Goal: Task Accomplishment & Management: Complete application form

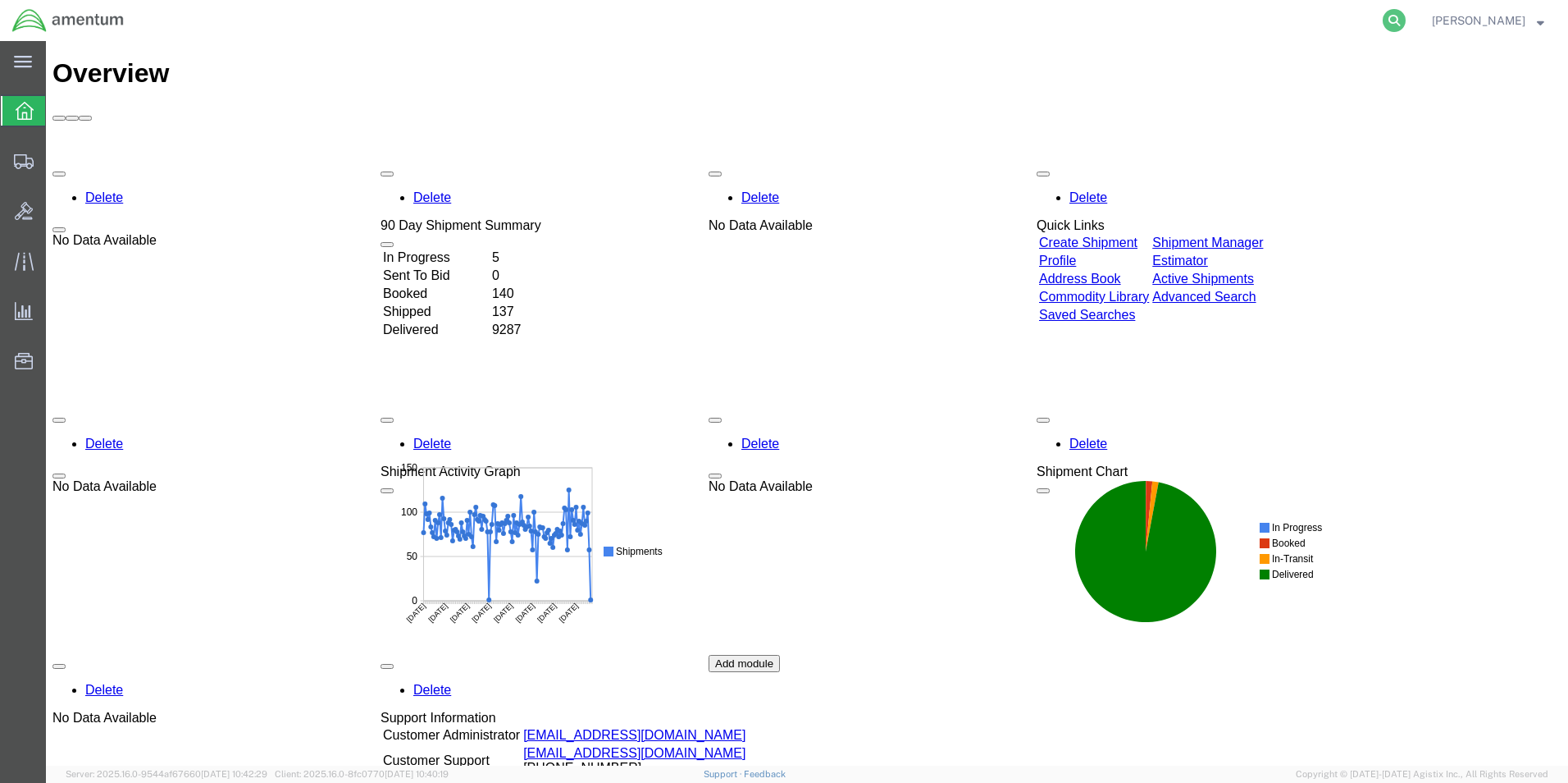
click at [1406, 23] on icon at bounding box center [1394, 21] width 23 height 23
click at [1107, 17] on input "search" at bounding box center [1133, 21] width 499 height 39
type input "392005417475"
click at [1406, 16] on icon at bounding box center [1394, 21] width 23 height 23
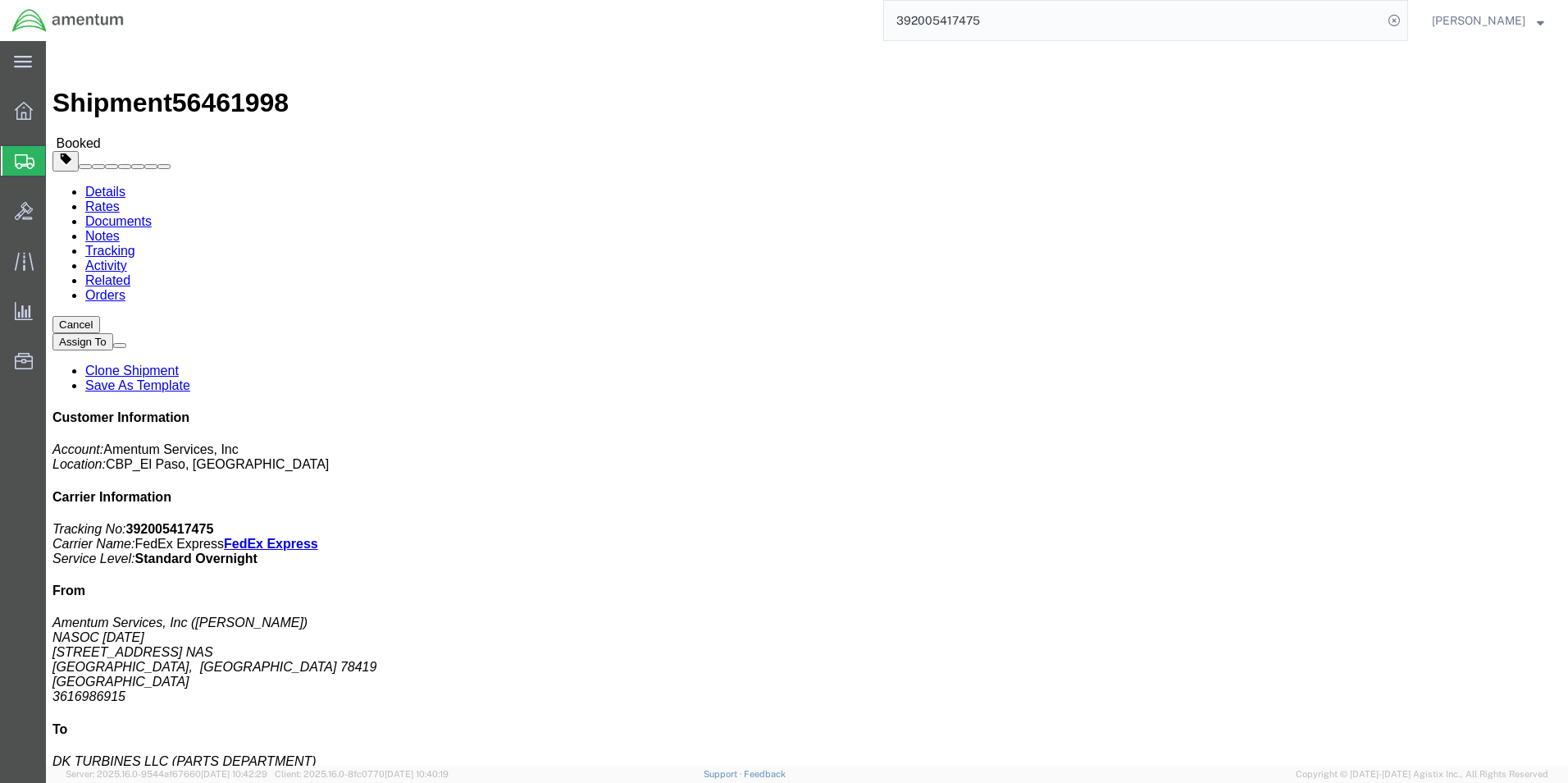
click button "Cancel"
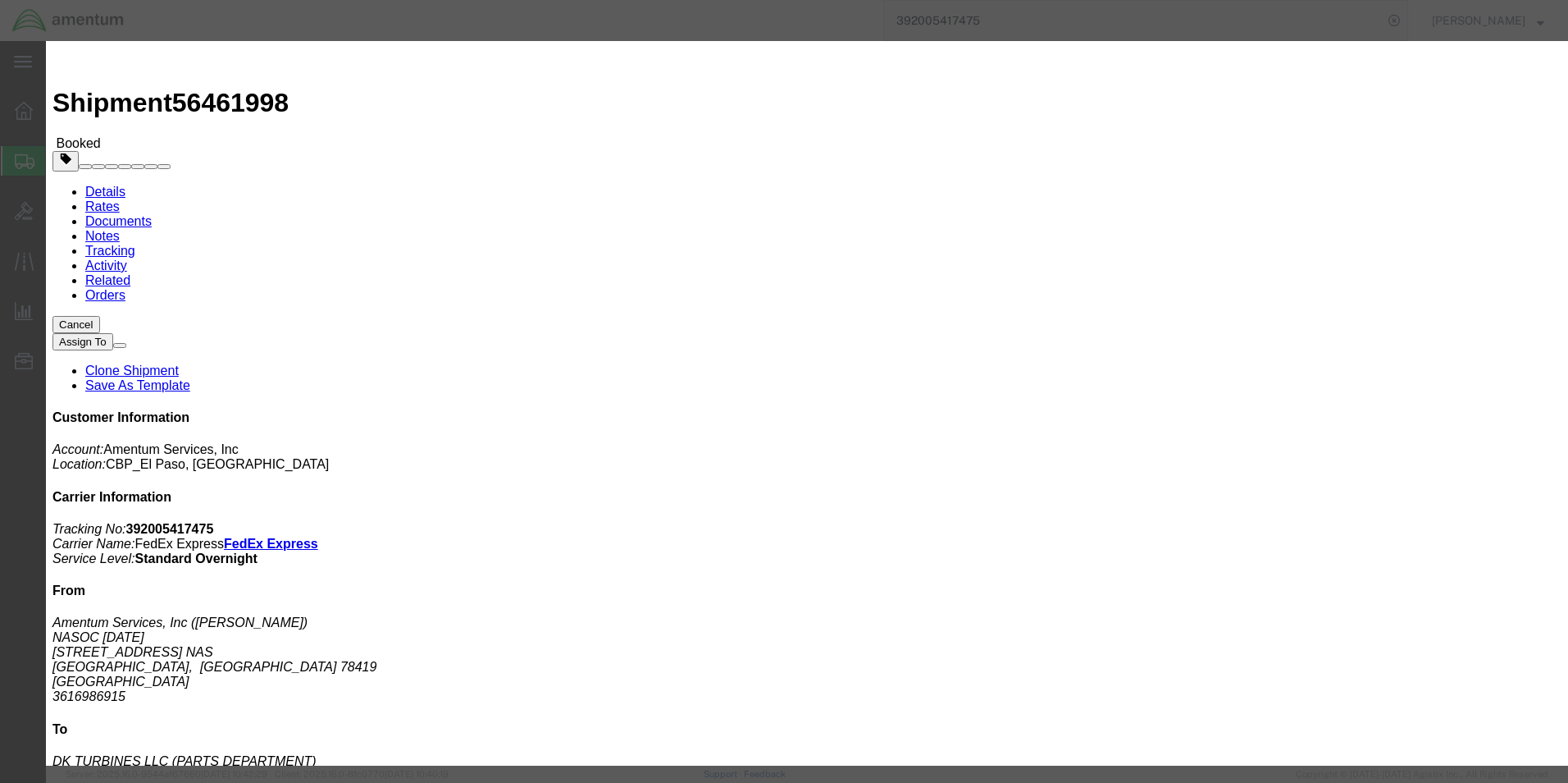
click button "Yes"
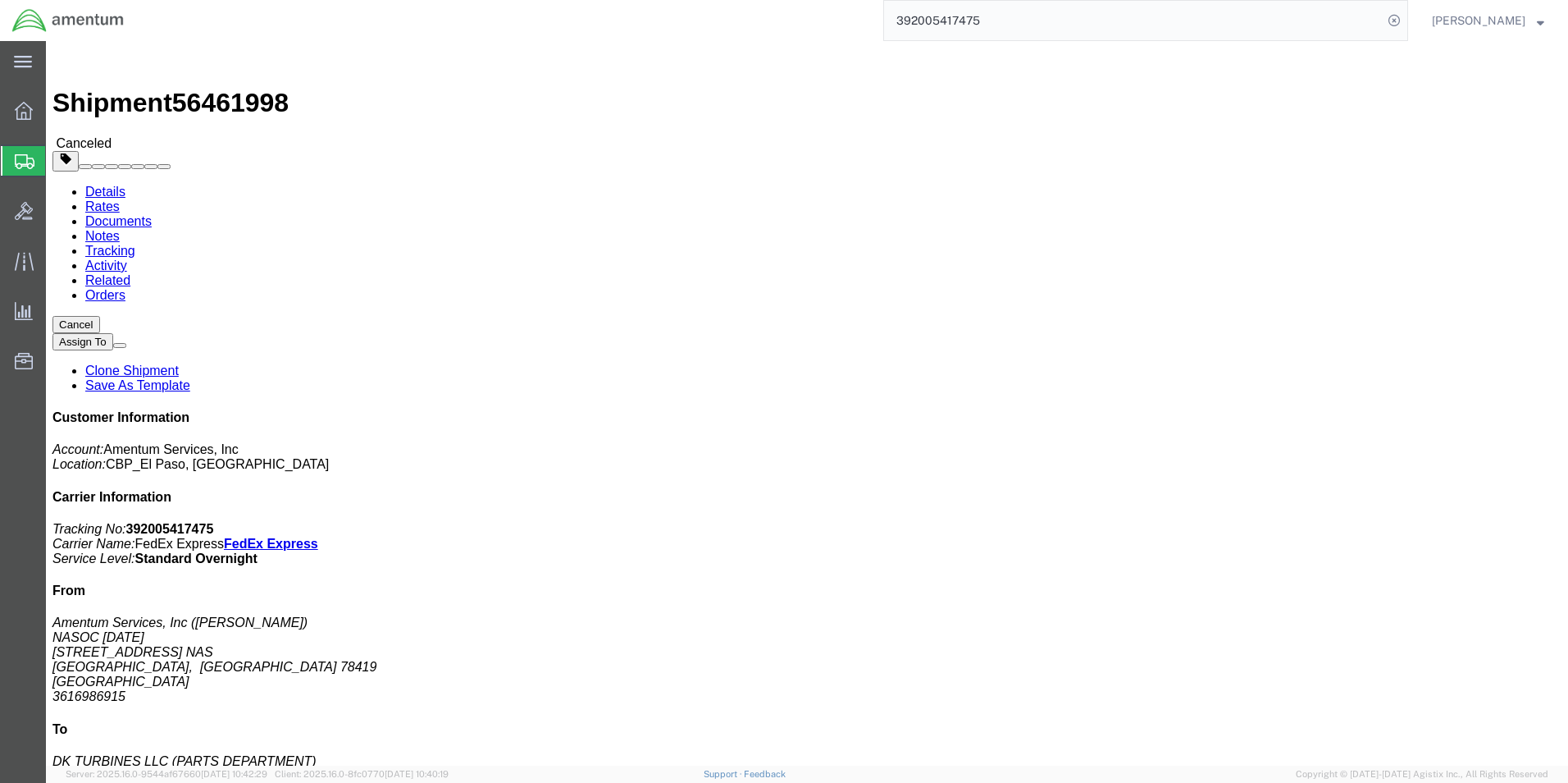
click at [0, 0] on span "Create Shipment" at bounding box center [0, 0] width 0 height 0
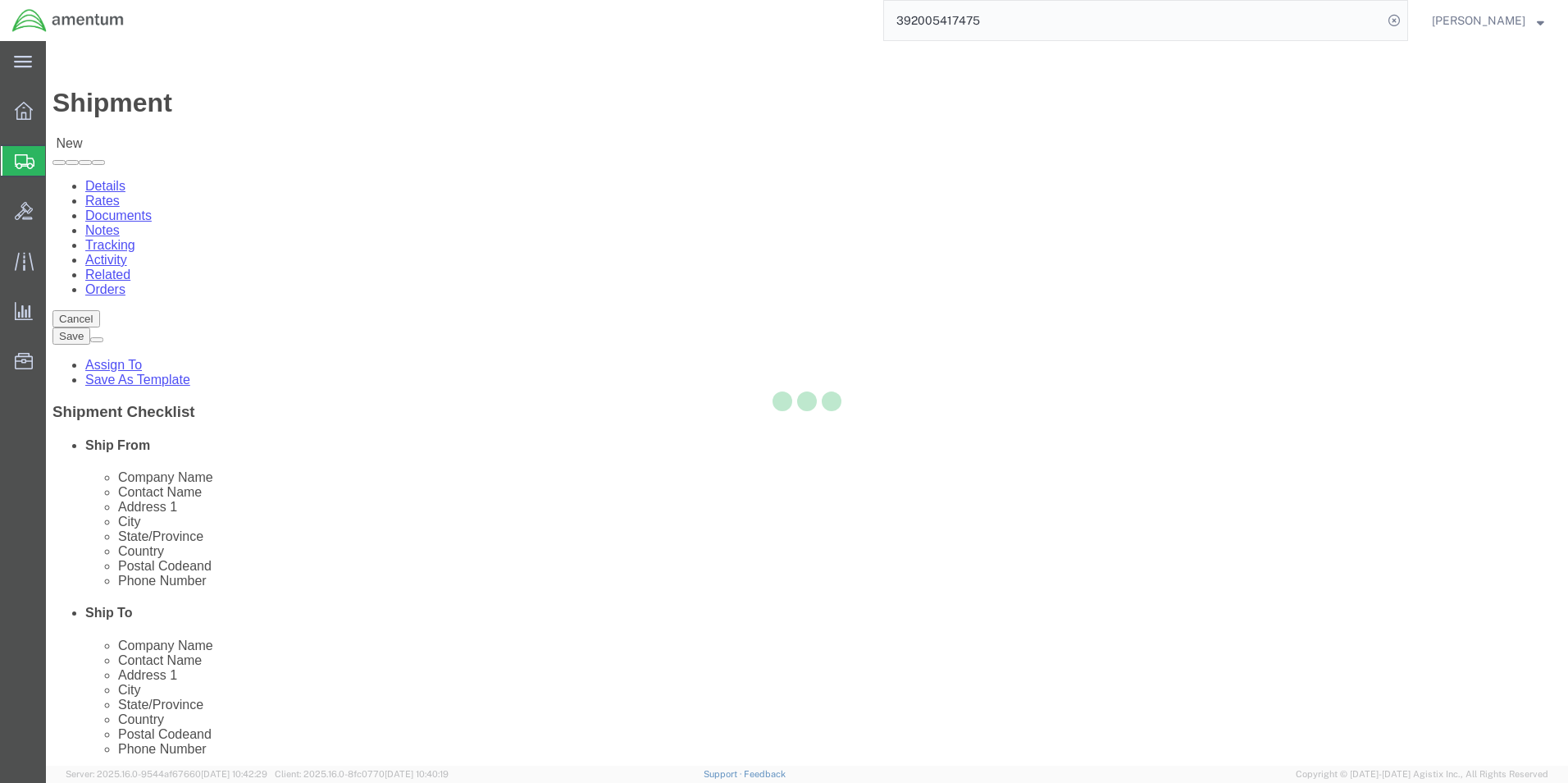
select select
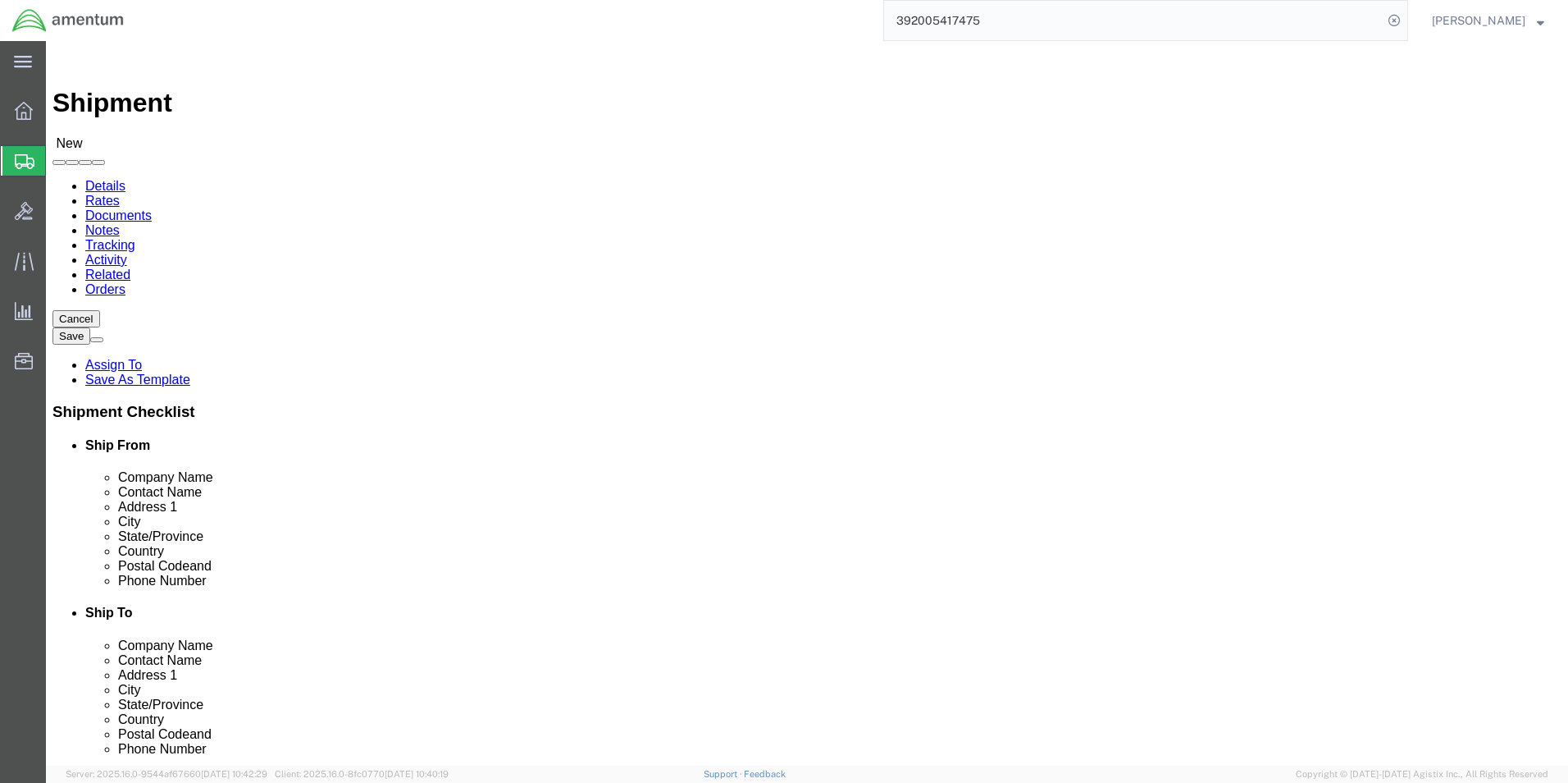
type input "ncc"
select select "69291"
select select "[GEOGRAPHIC_DATA]"
click input "text"
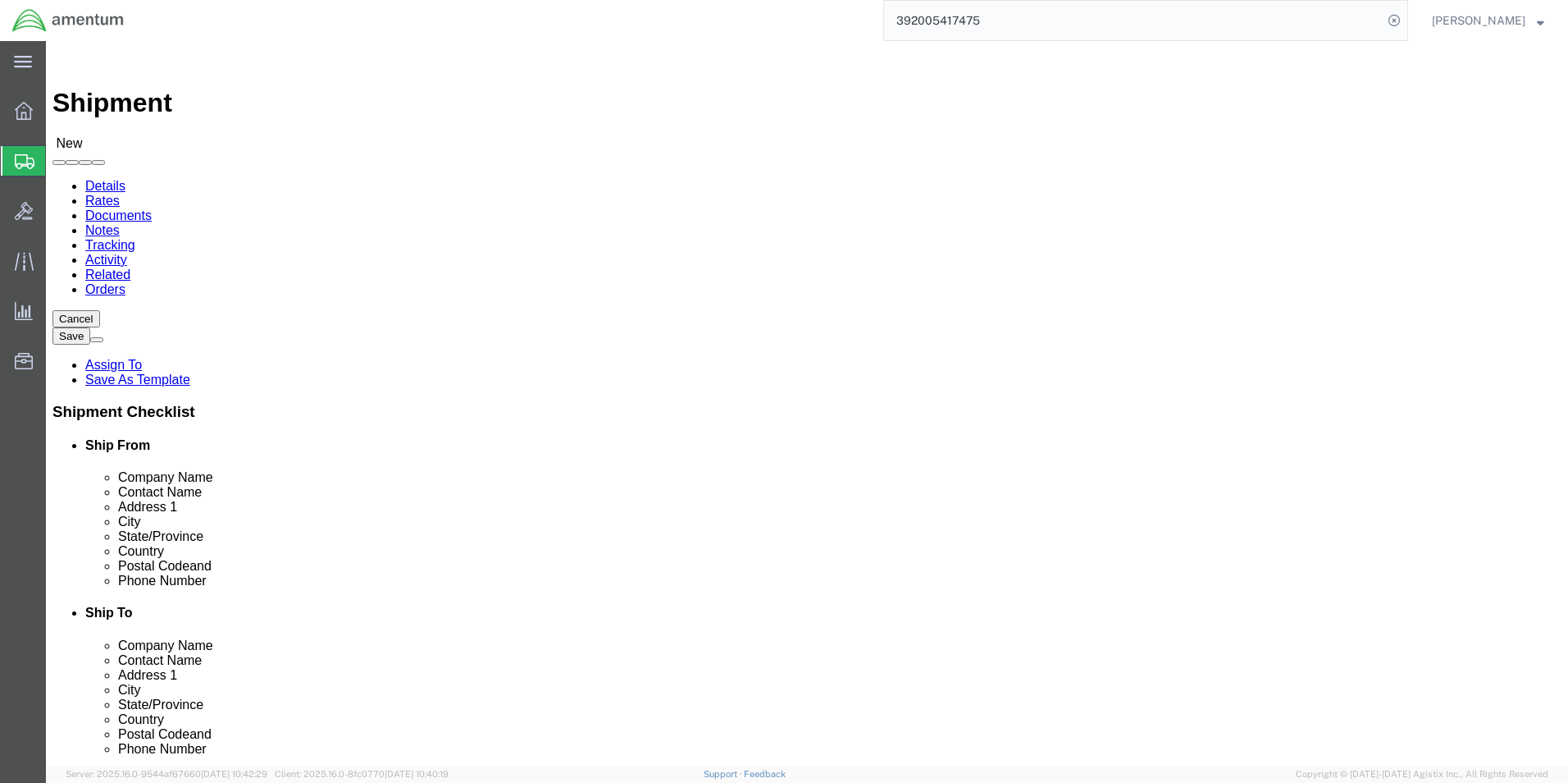
type input "[PERSON_NAME]"
click input "text"
type input "3616986915"
click input "text"
click div "Location [GEOGRAPHIC_DATA][DATE] My Profile Location [PHONE_NUMBER] [PHONE_NUMB…"
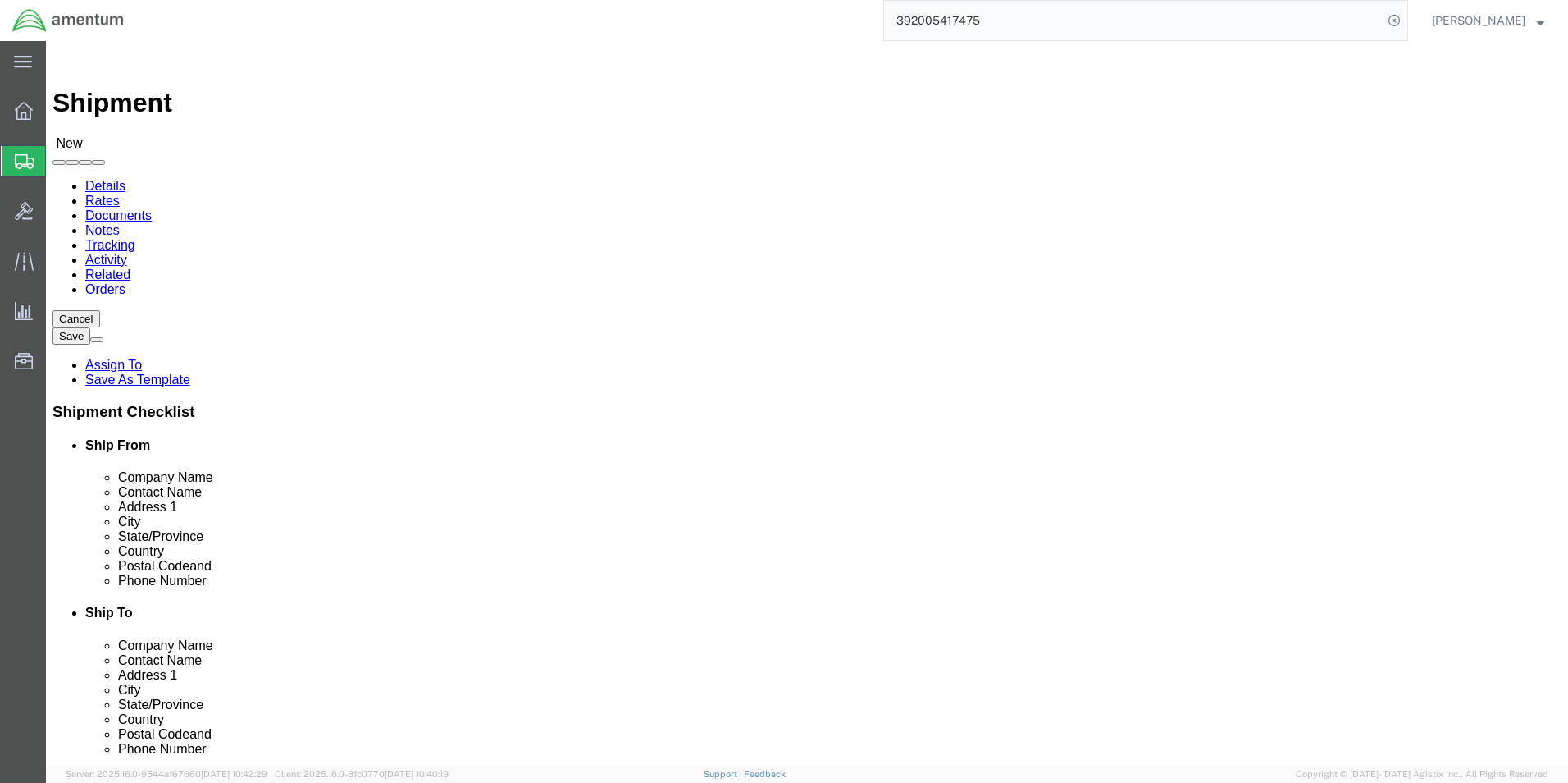
click input "text"
type input "PARTS DEPARTMENT"
click input "text"
type input "DK TURBINES LLC"
click input "text"
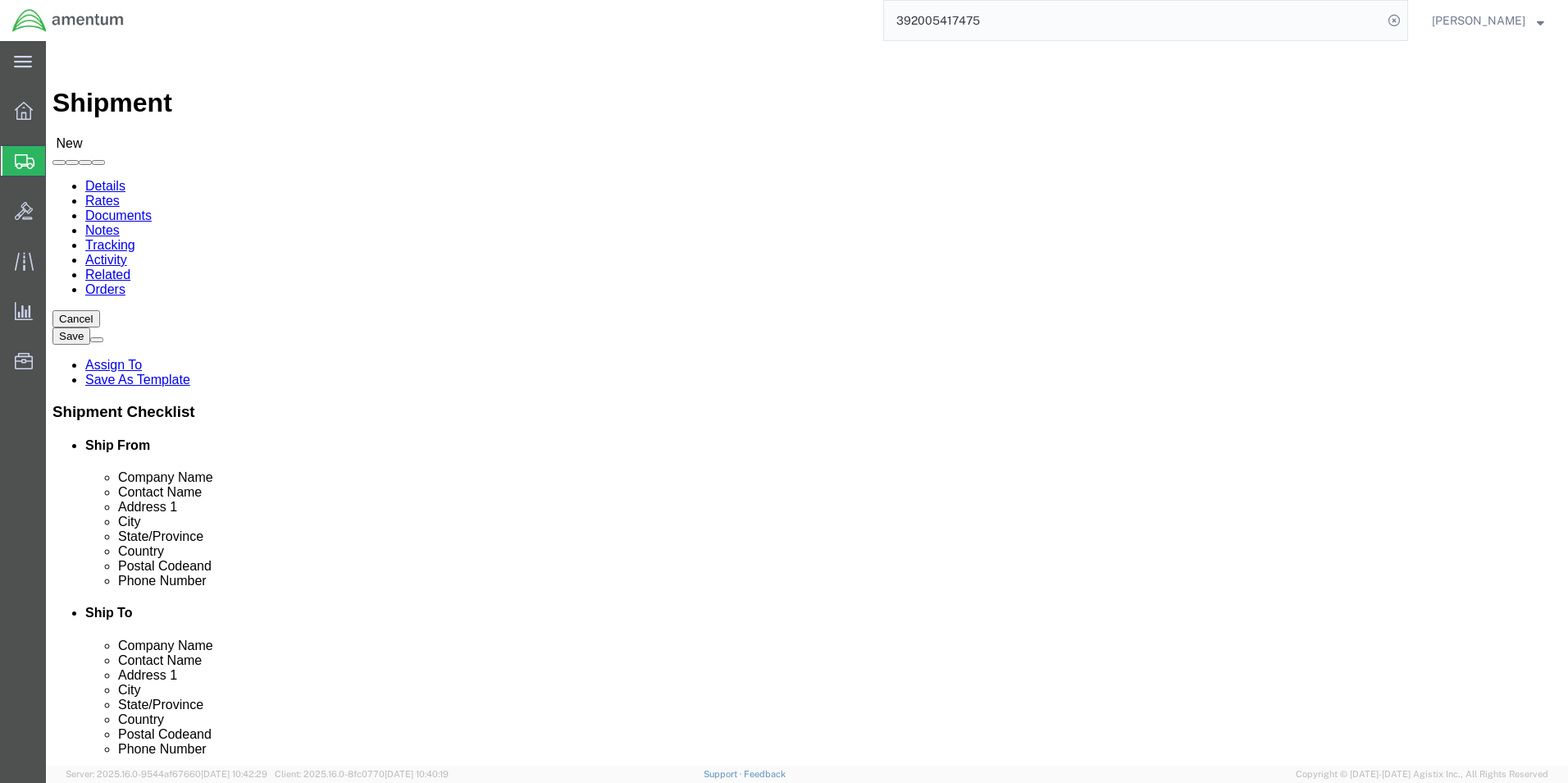
click input "text"
click input "210 SKYLINE"
type input "[STREET_ADDRESS]"
click input "text"
type input "HOLLISTER"
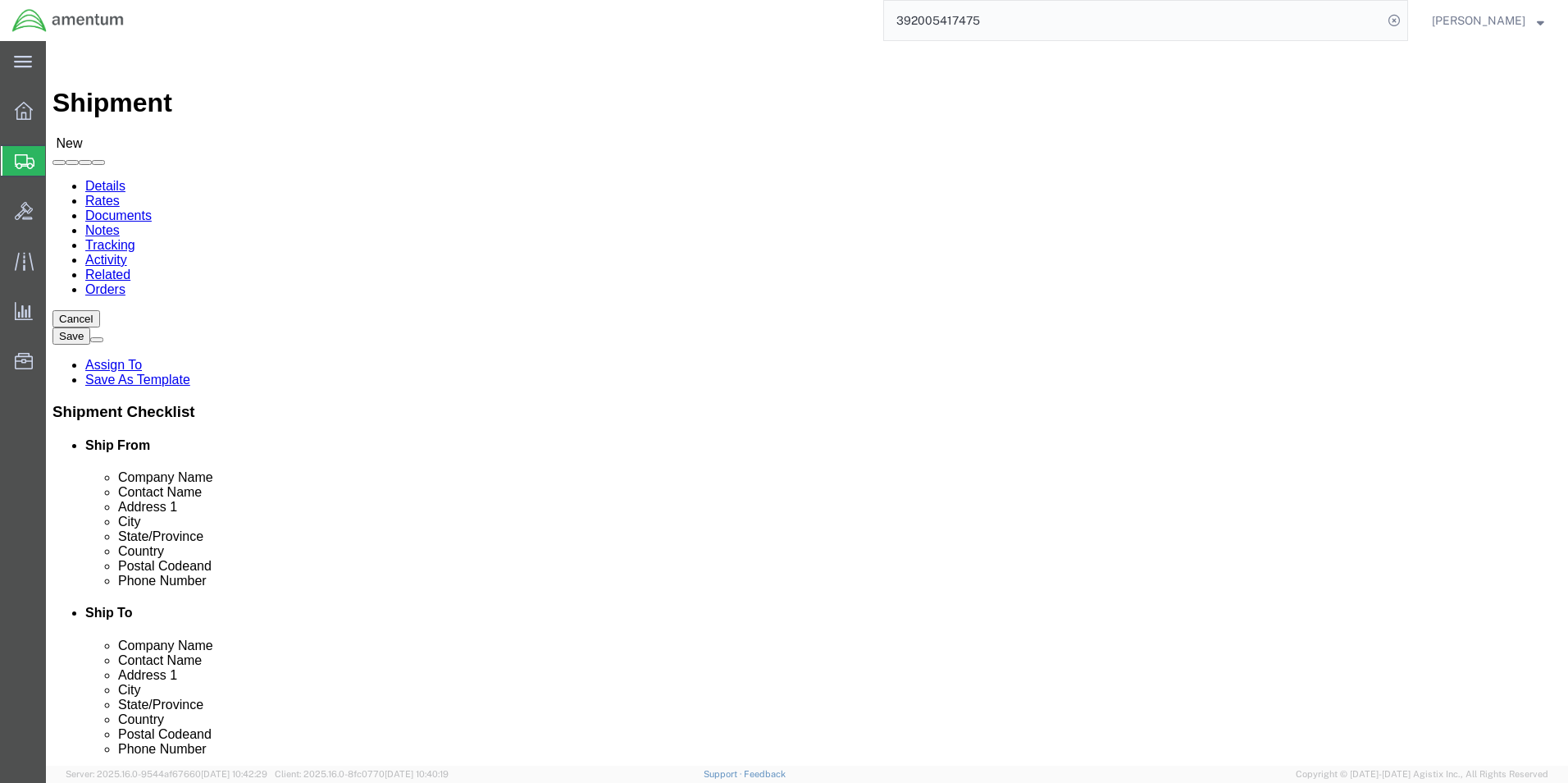
scroll to position [3, 0]
click input "Postal Code"
type input "95023"
click input "text"
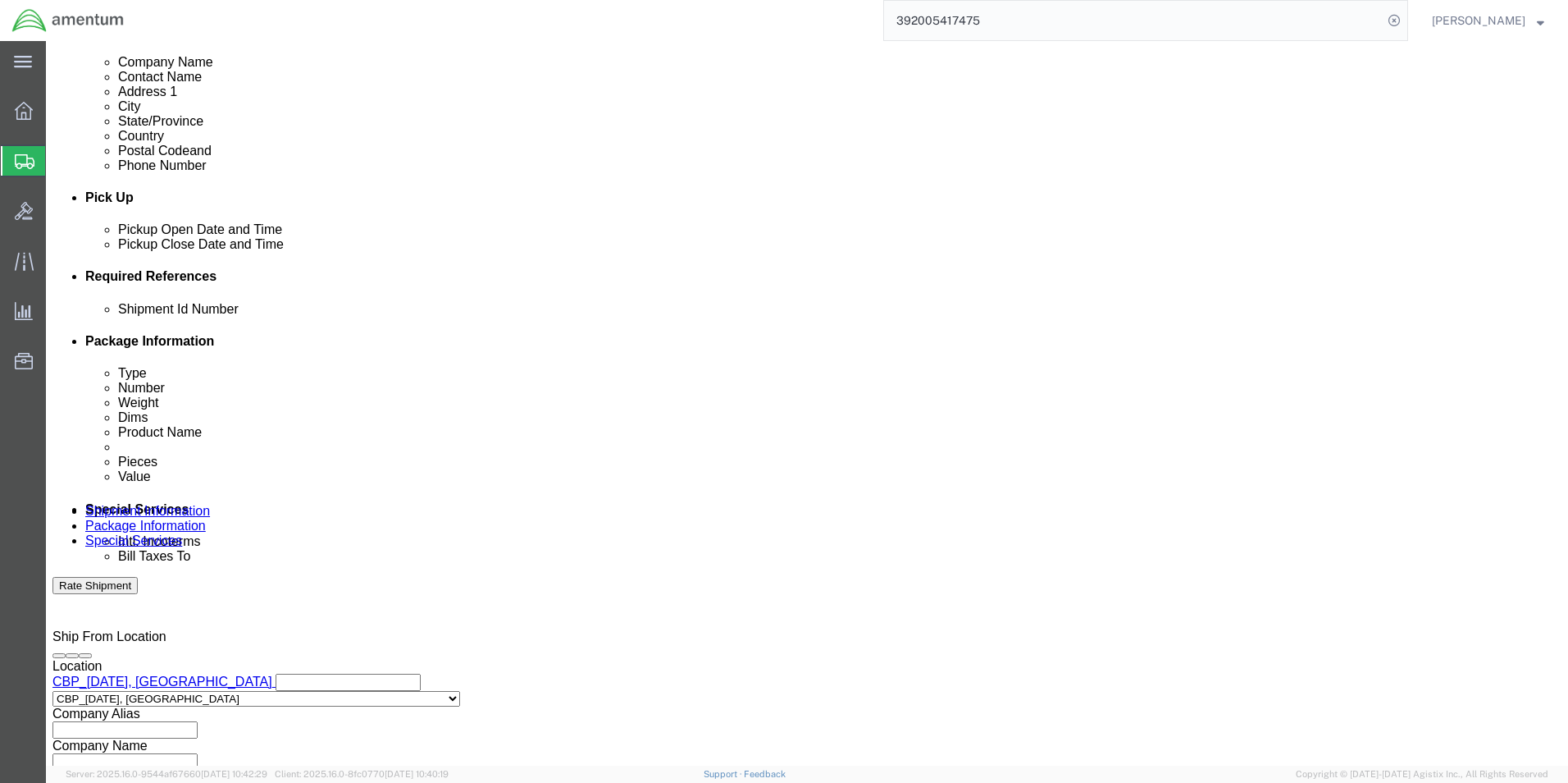
scroll to position [684, 0]
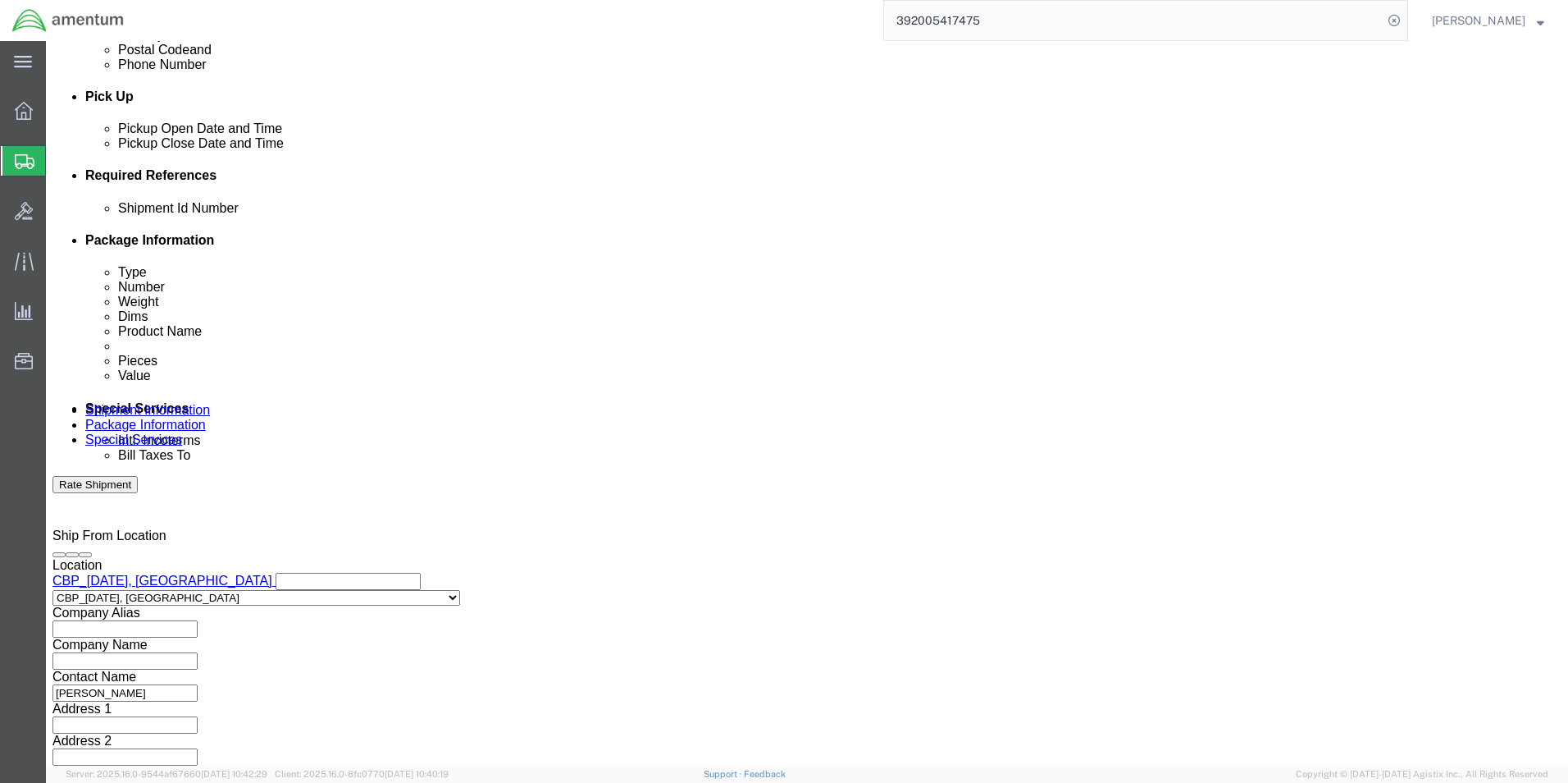
type input "[PHONE_NUMBER]"
click button "Continue"
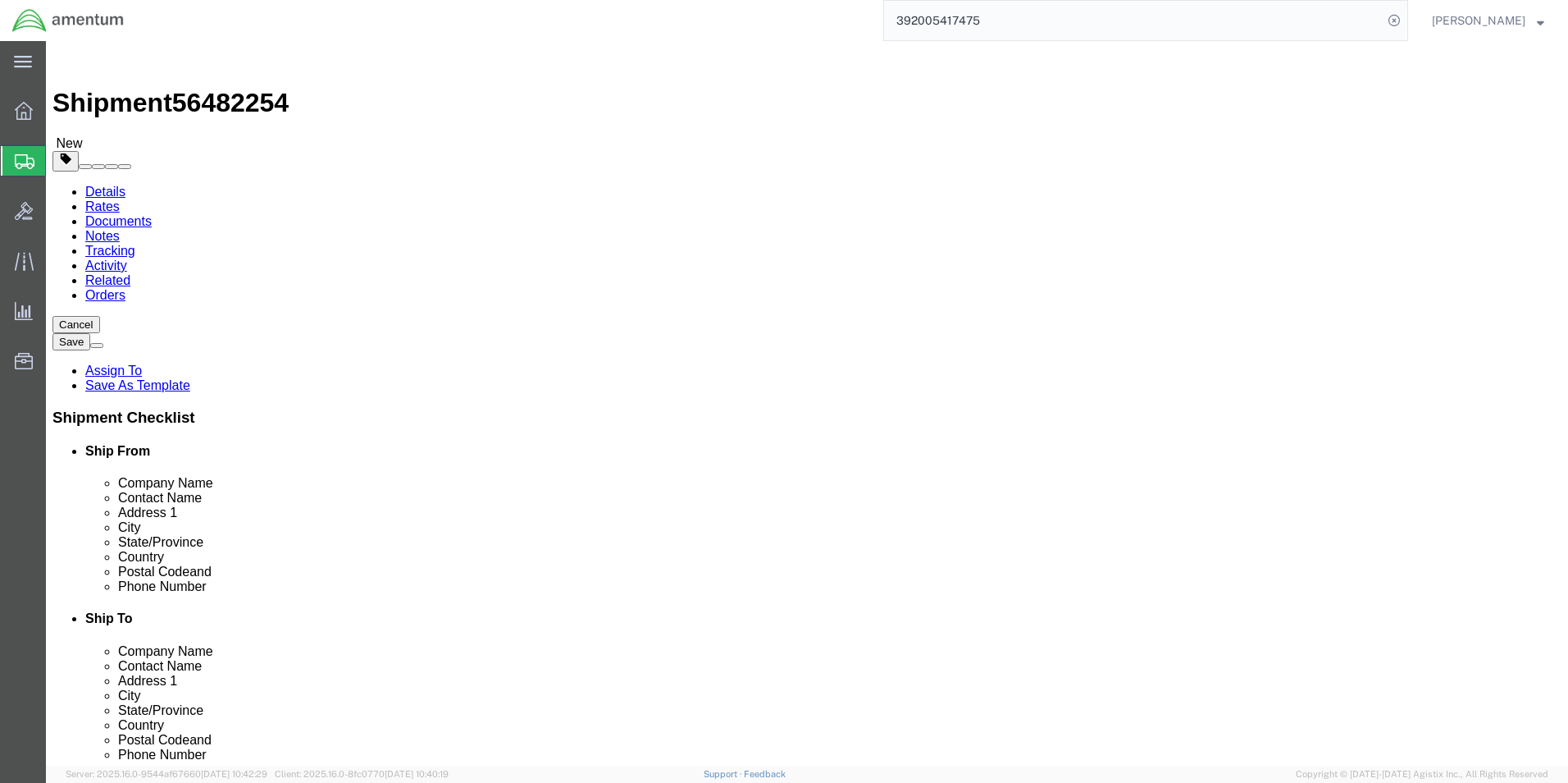
click select "Select BCK Boxes Bale(s) Basket(s) Bolt(s) Bottle(s) Buckets Bulk Bundle(s) Can…"
select select "YRPK"
click select "Select BCK Boxes Bale(s) Basket(s) Bolt(s) Bottle(s) Buckets Bulk Bundle(s) Can…"
click input "text"
type input "12"
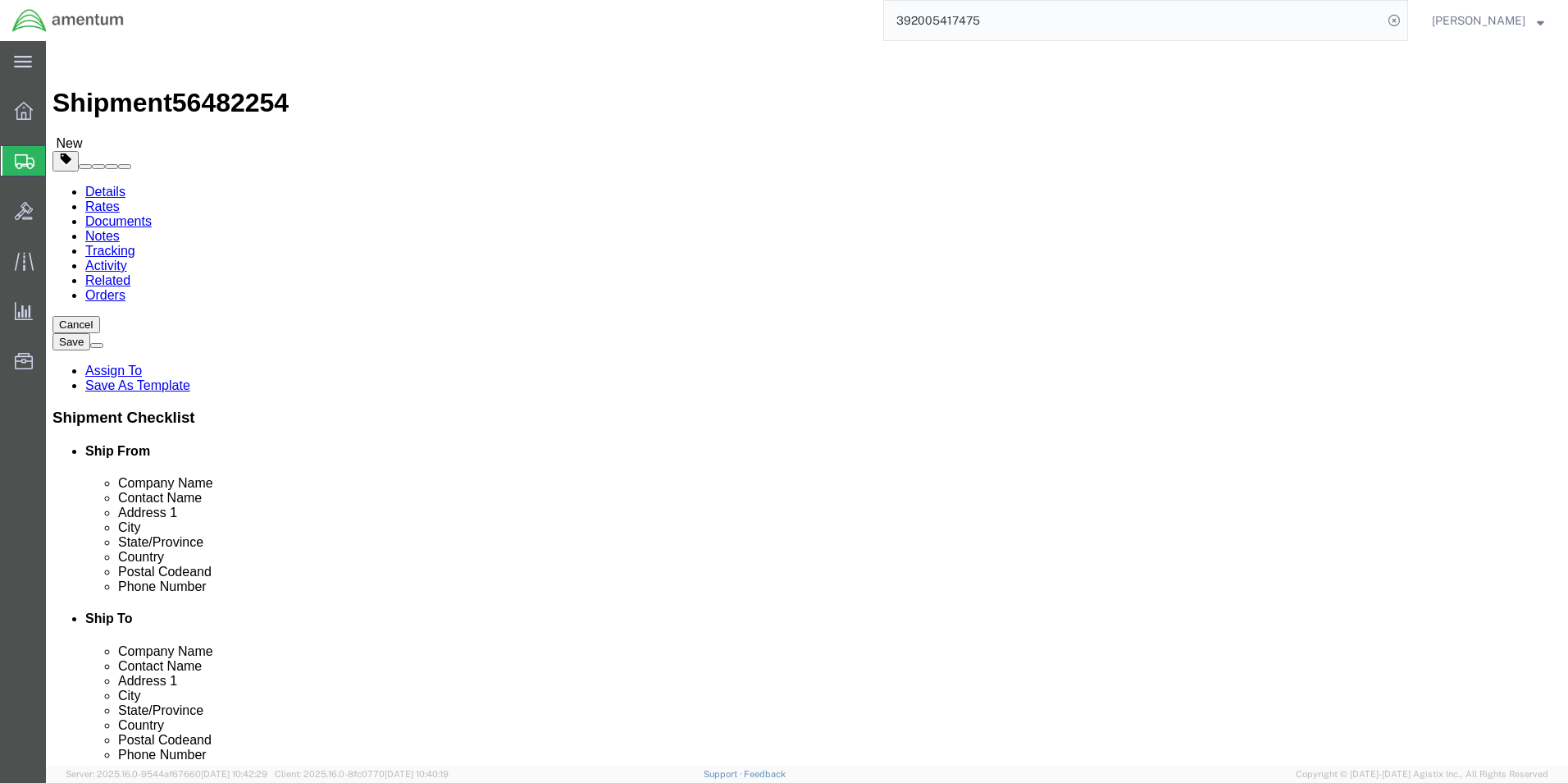
type input "6"
drag, startPoint x: 260, startPoint y: 381, endPoint x: 166, endPoint y: 375, distance: 94.2
click div "Weight 0.00 Select kgs lbs Ship. t°"
type input "1.00"
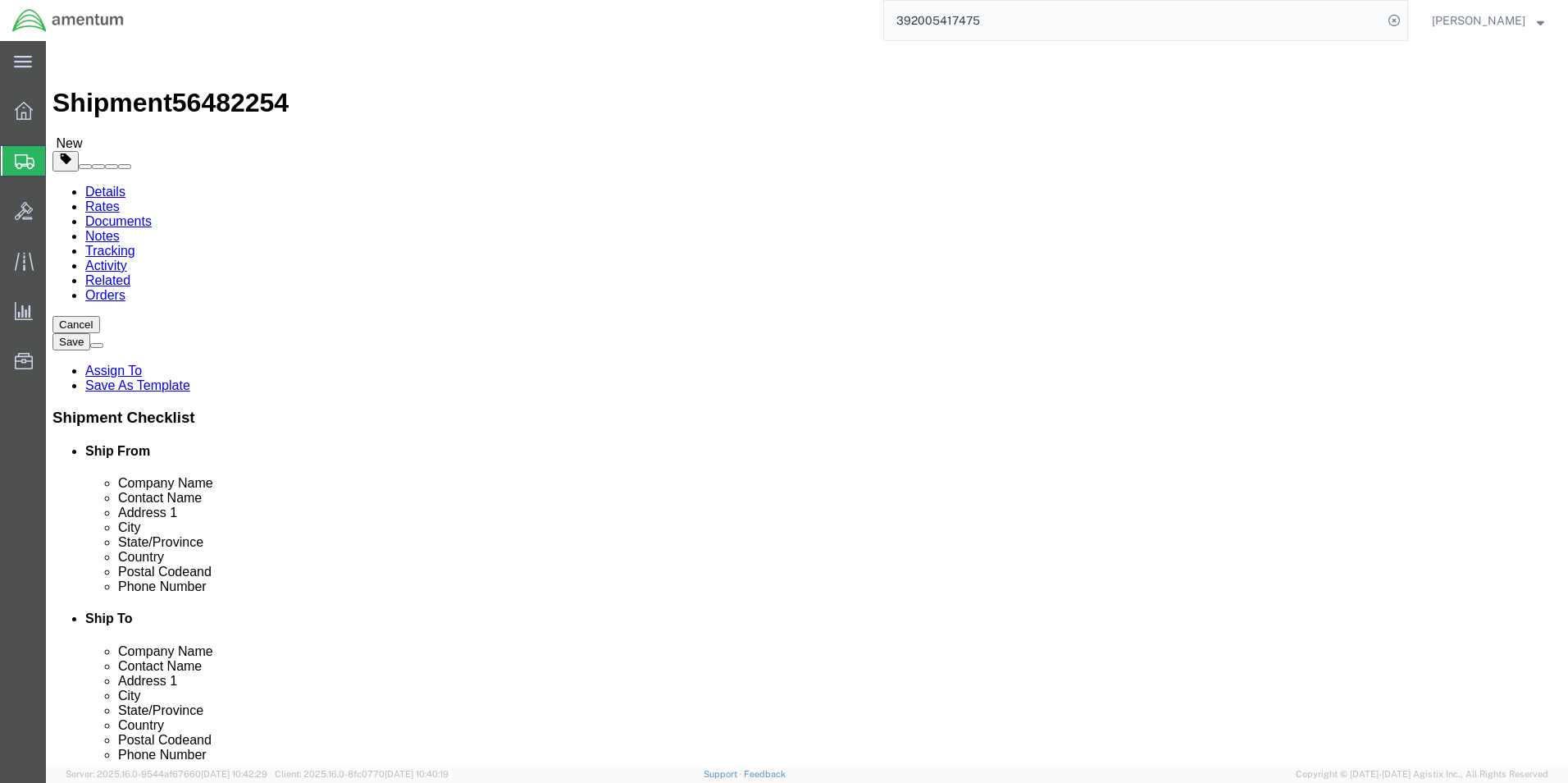
click link "Add Content"
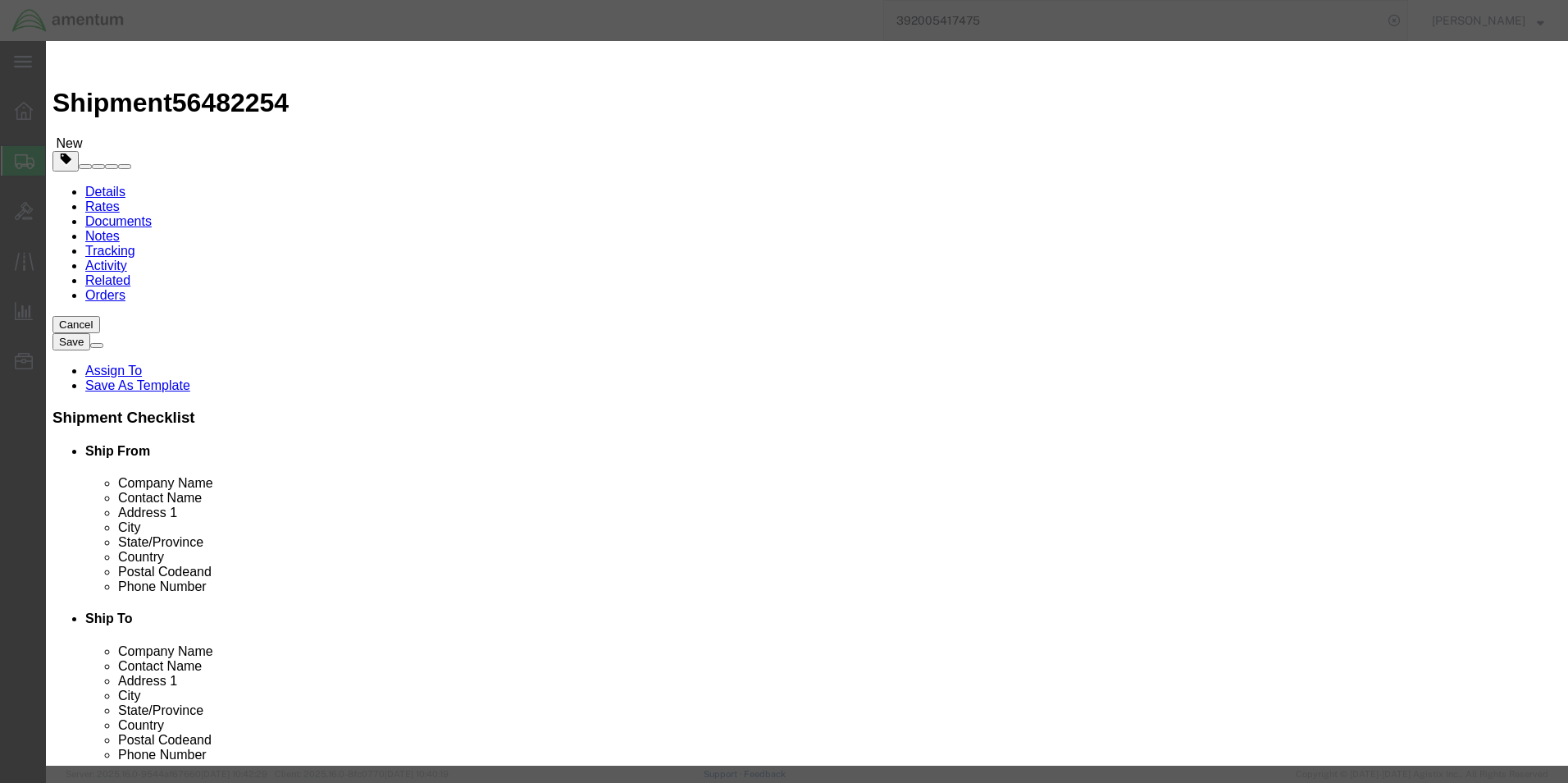
click input "text"
type input "AIRCRAFT PARTS"
select select "US"
drag, startPoint x: 525, startPoint y: 150, endPoint x: 504, endPoint y: 150, distance: 21.0
click input "0"
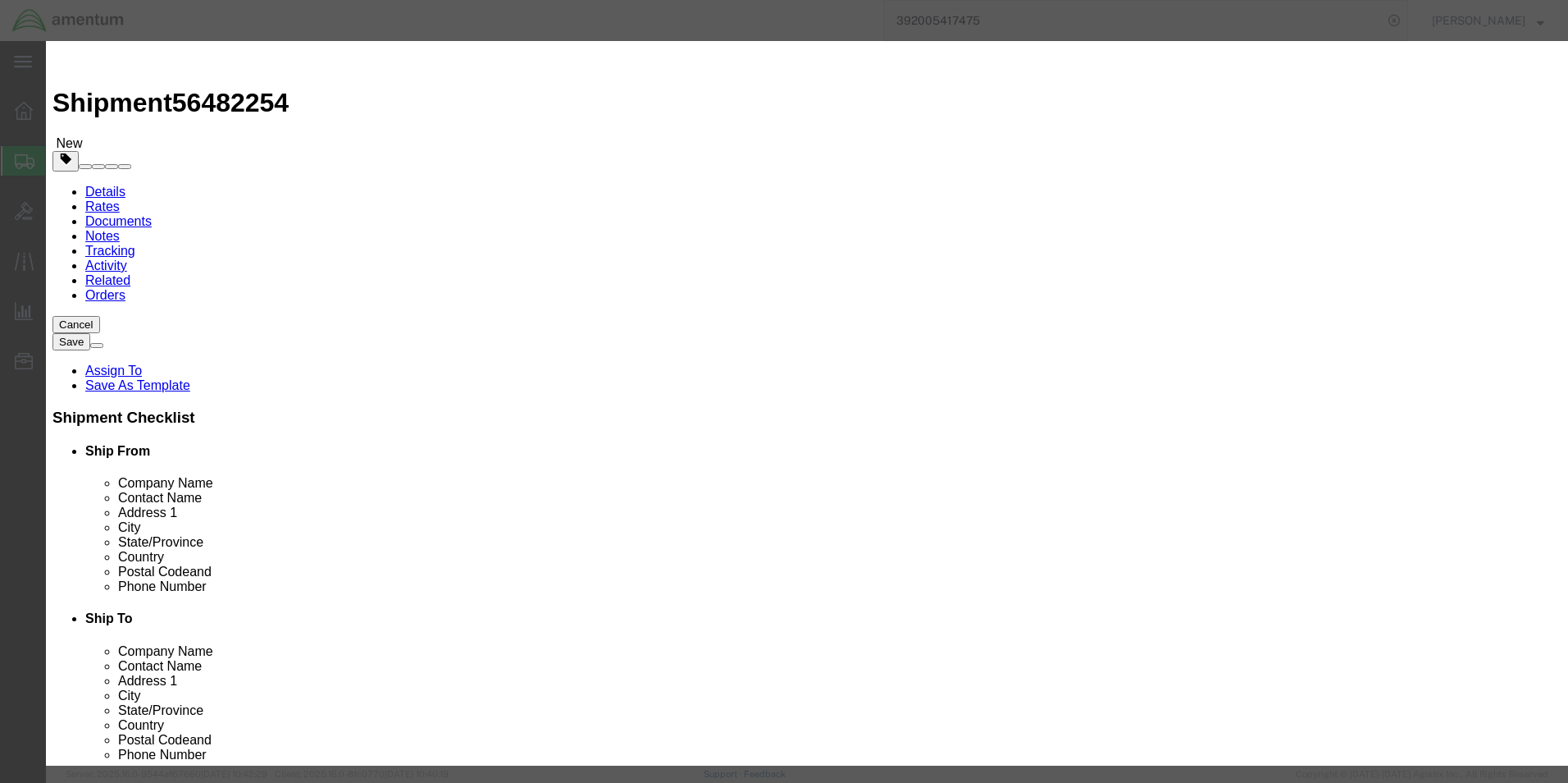
type input "1"
click h3 "Add content"
click input "text"
type input "250"
click textarea
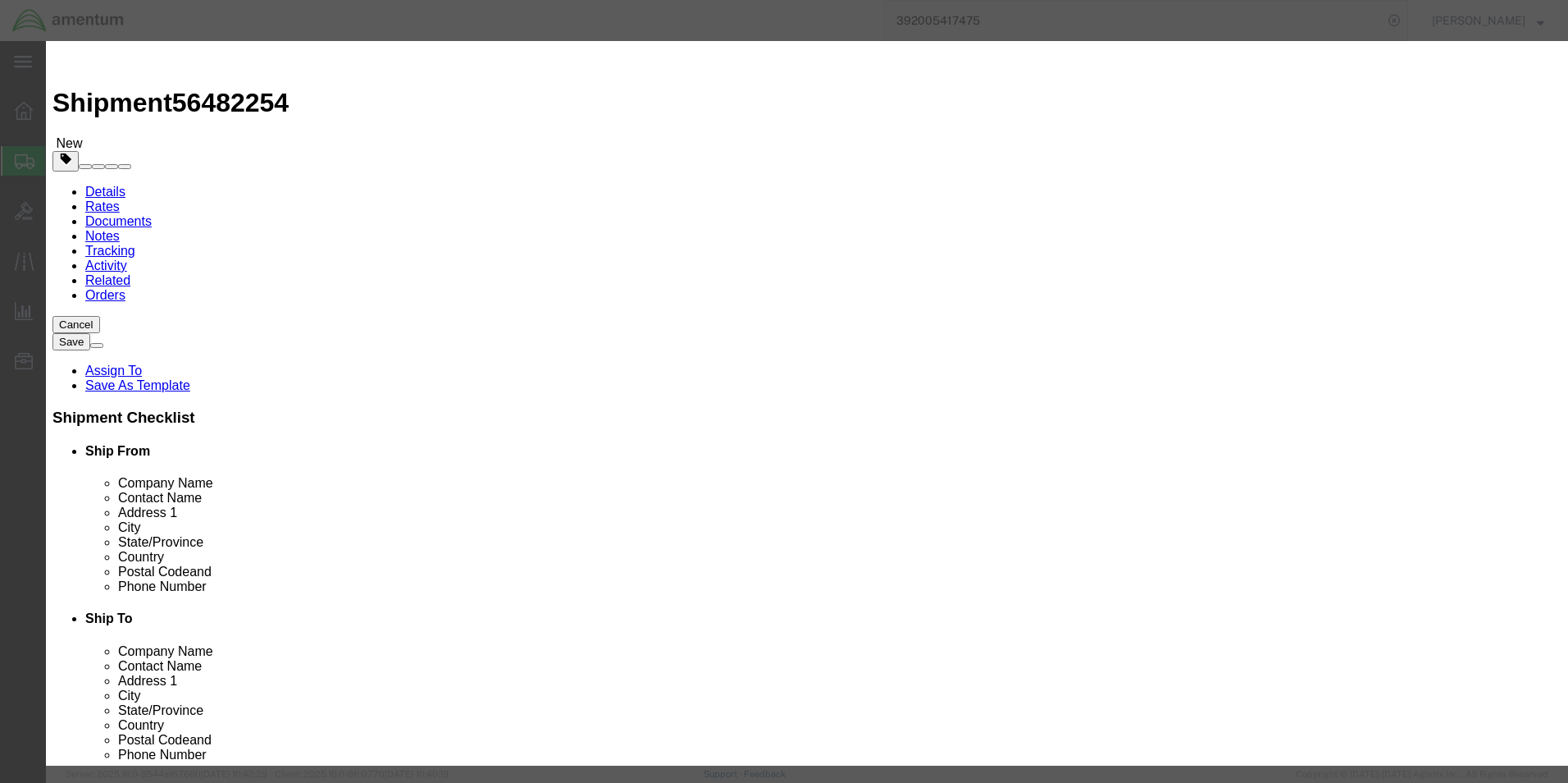
type textarea "a"
type textarea "AMP METER"
click button "Save & Close"
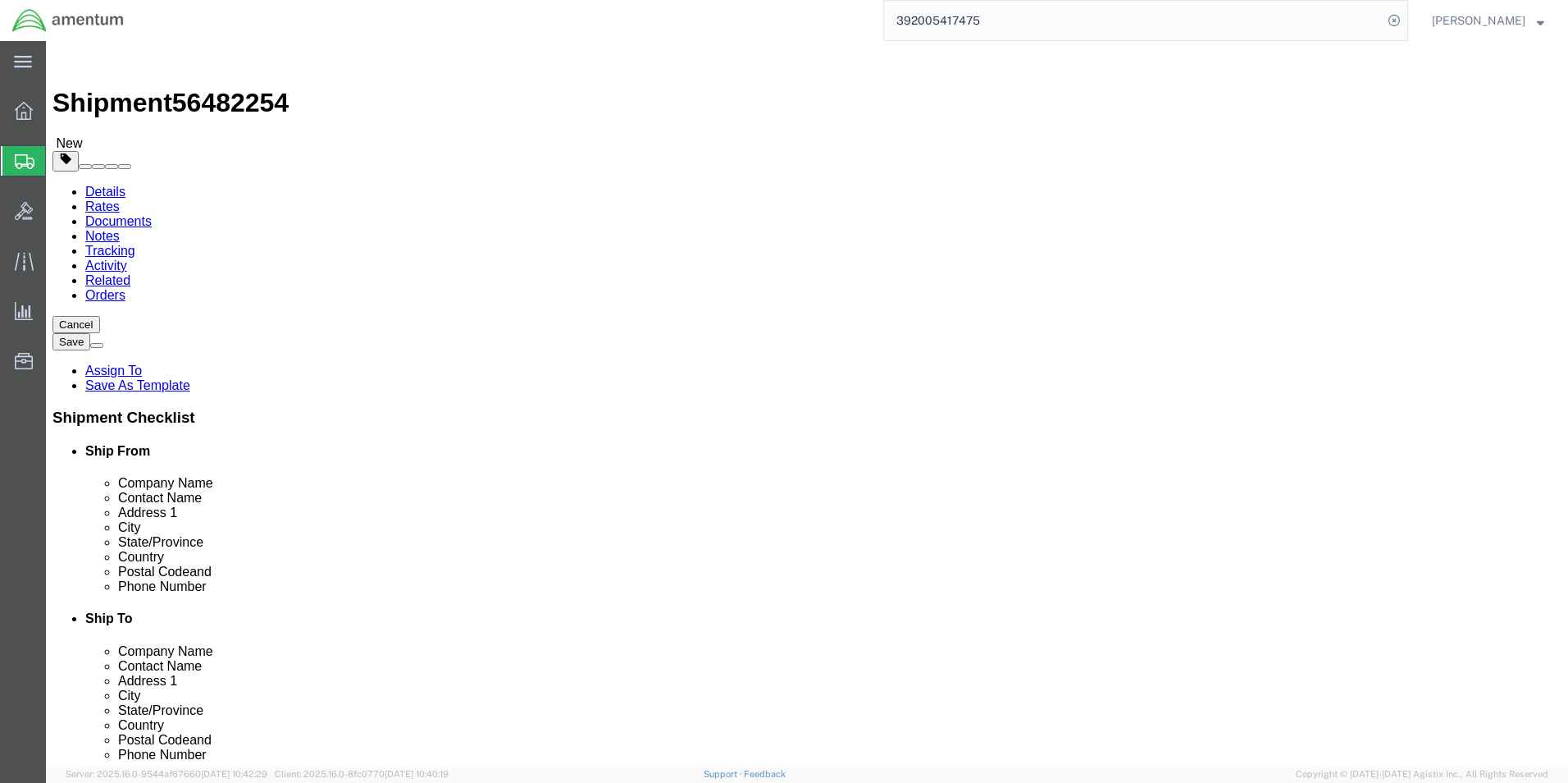
click button "Continue"
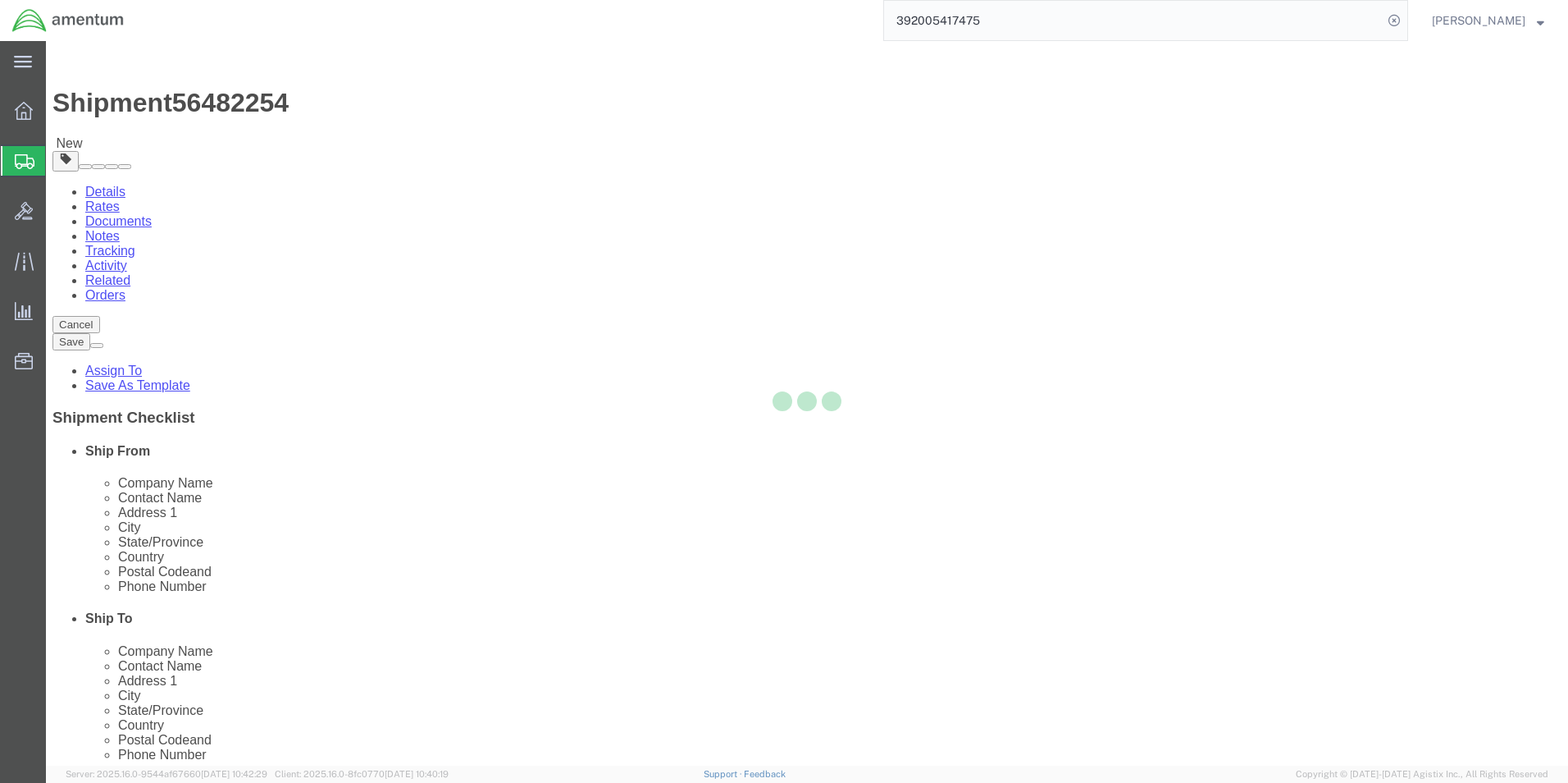
select select
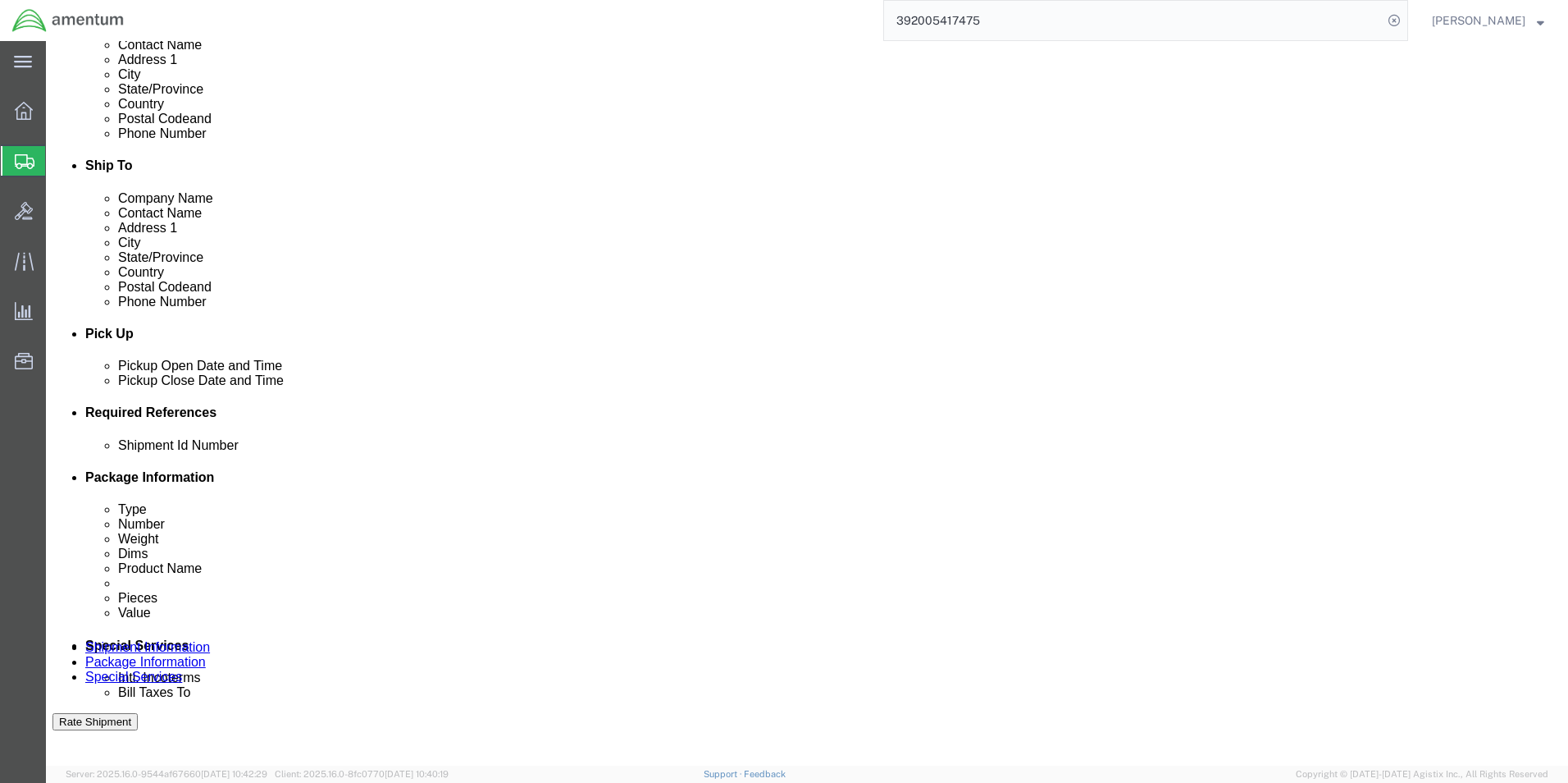
scroll to position [574, 0]
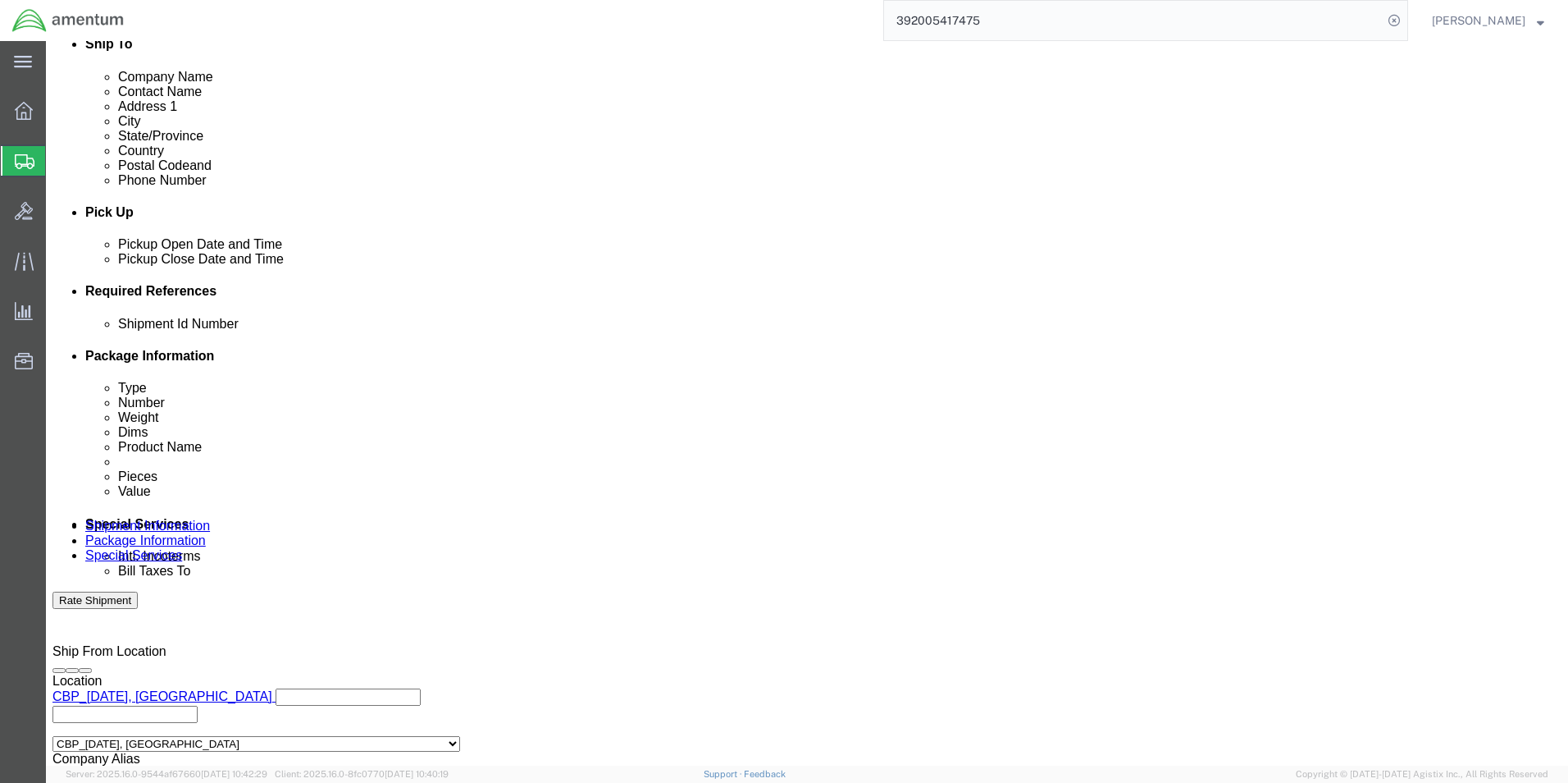
click select "Select Buyer Cost Center Department Operations Number Order Number Sales Person"
select select "COSTCENTER"
click select "Select Buyer Cost Center Department Operations Number Order Number Sales Person"
type input "CBP"
type input "6118.03.03.2219.000.NCC"
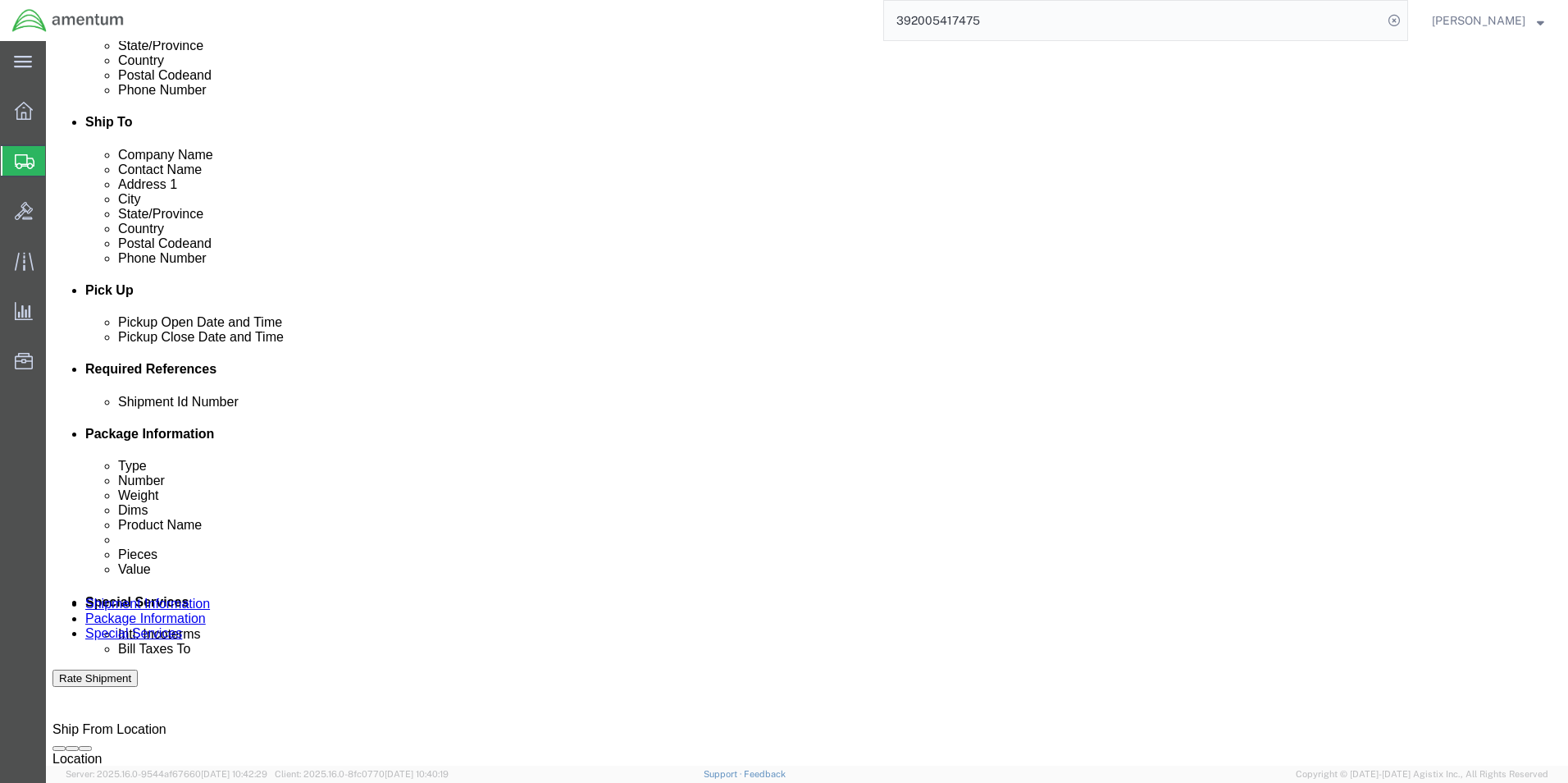
scroll to position [329, 0]
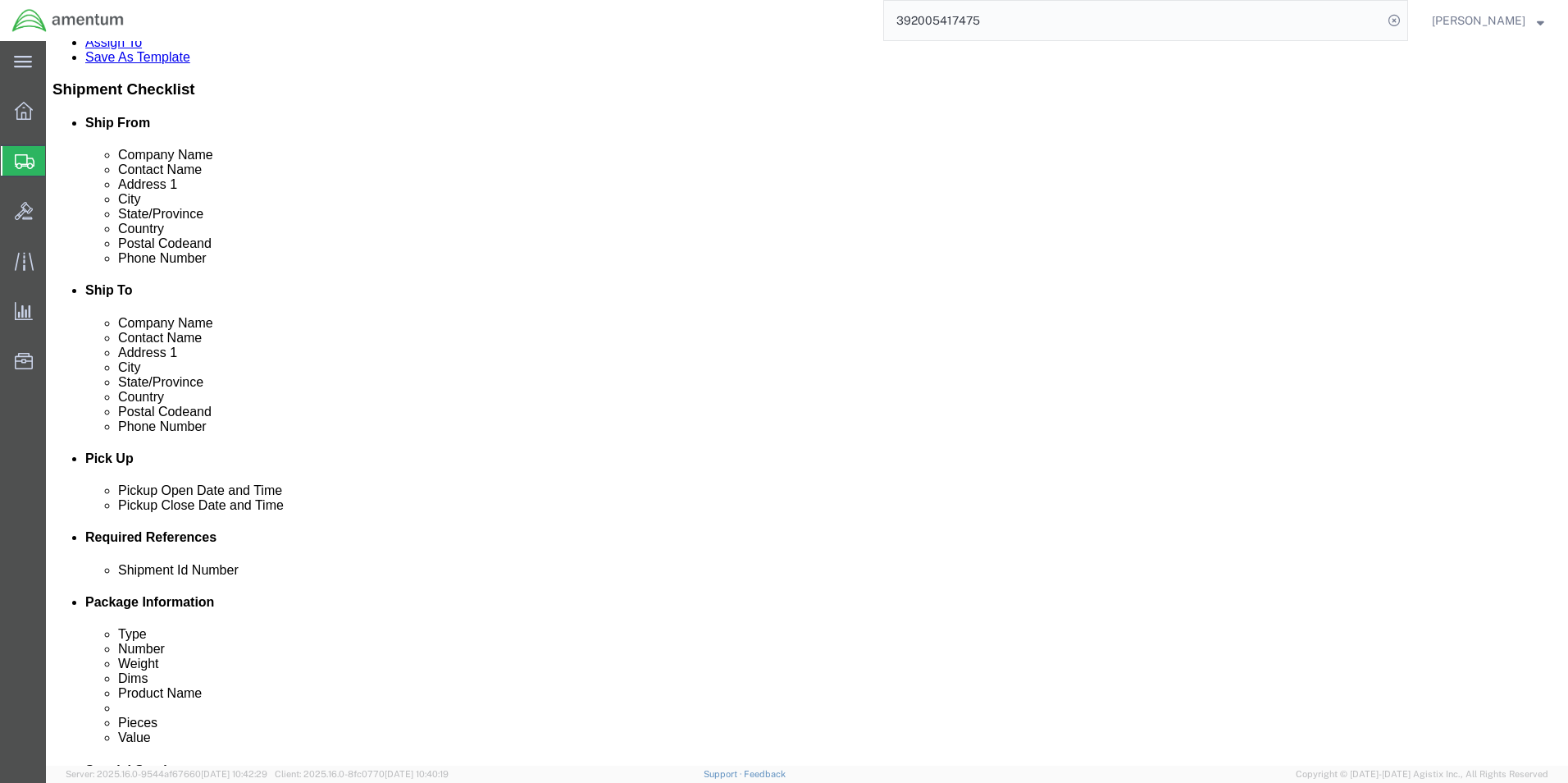
click icon
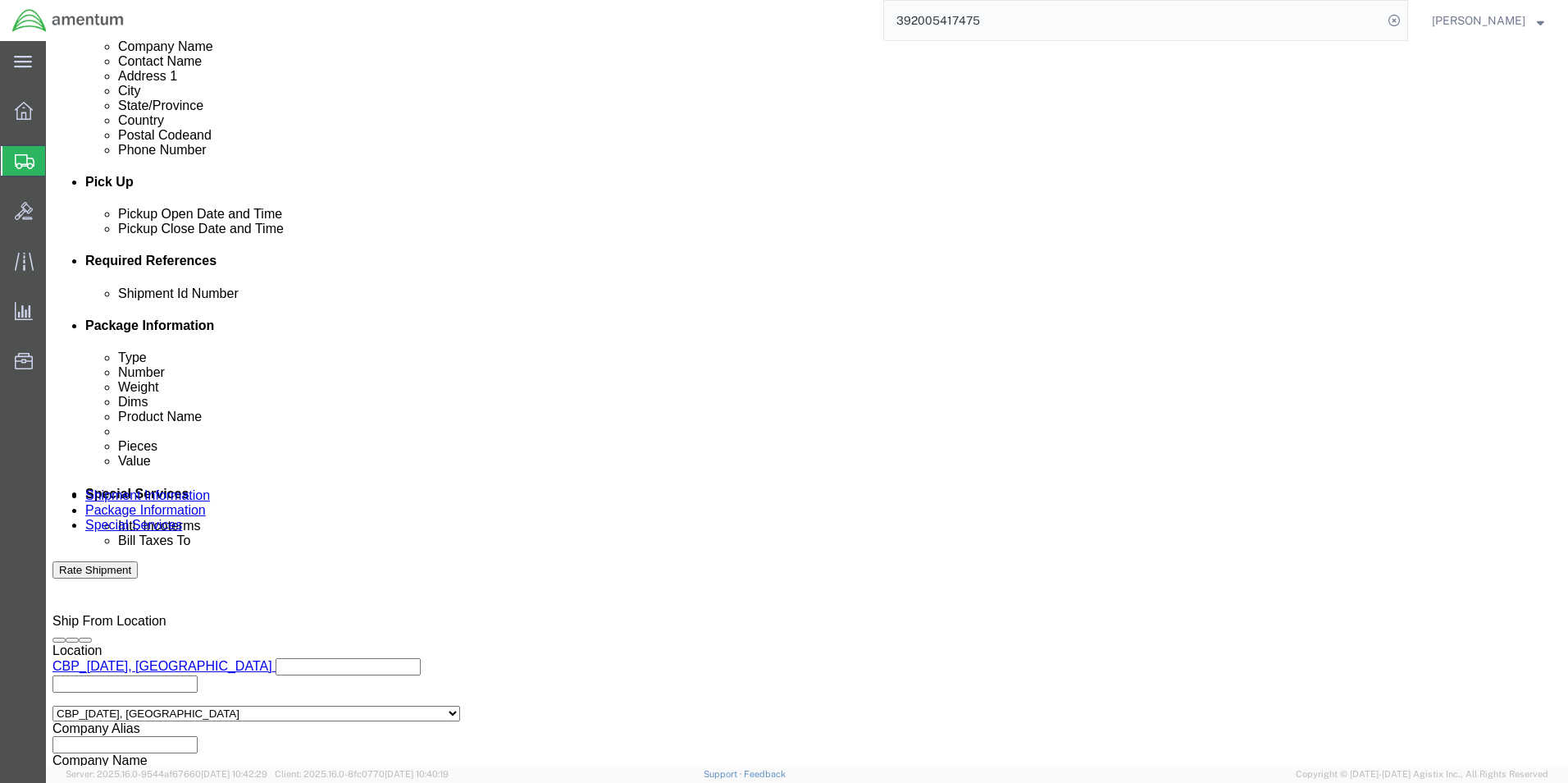
scroll to position [586, 0]
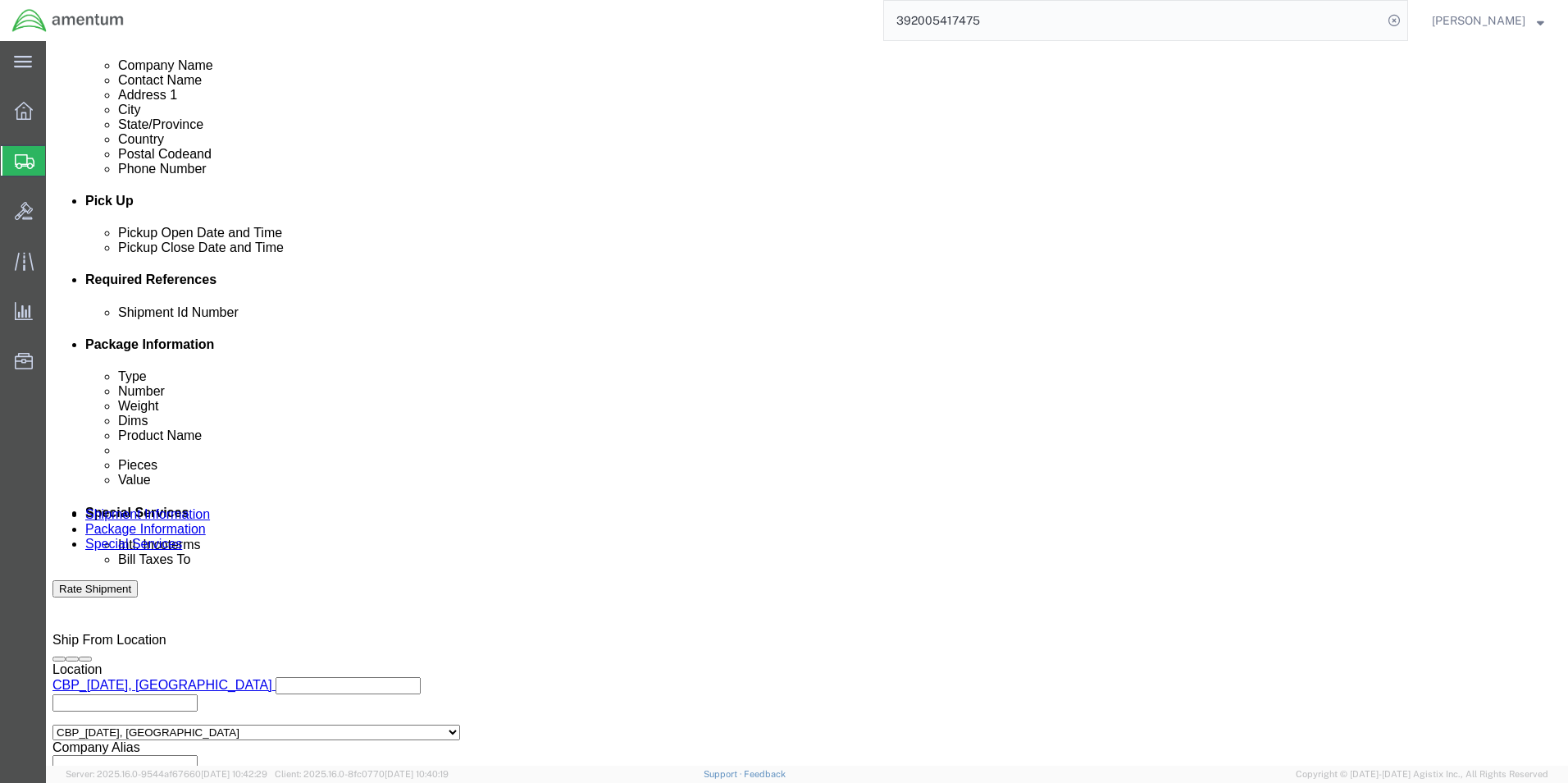
click input "text"
type input "CORE"
click button "Add reference"
click select "Select Account Type Activity ID Airline Appointment Number ASN Batch Request # …"
select select "CUSTREF"
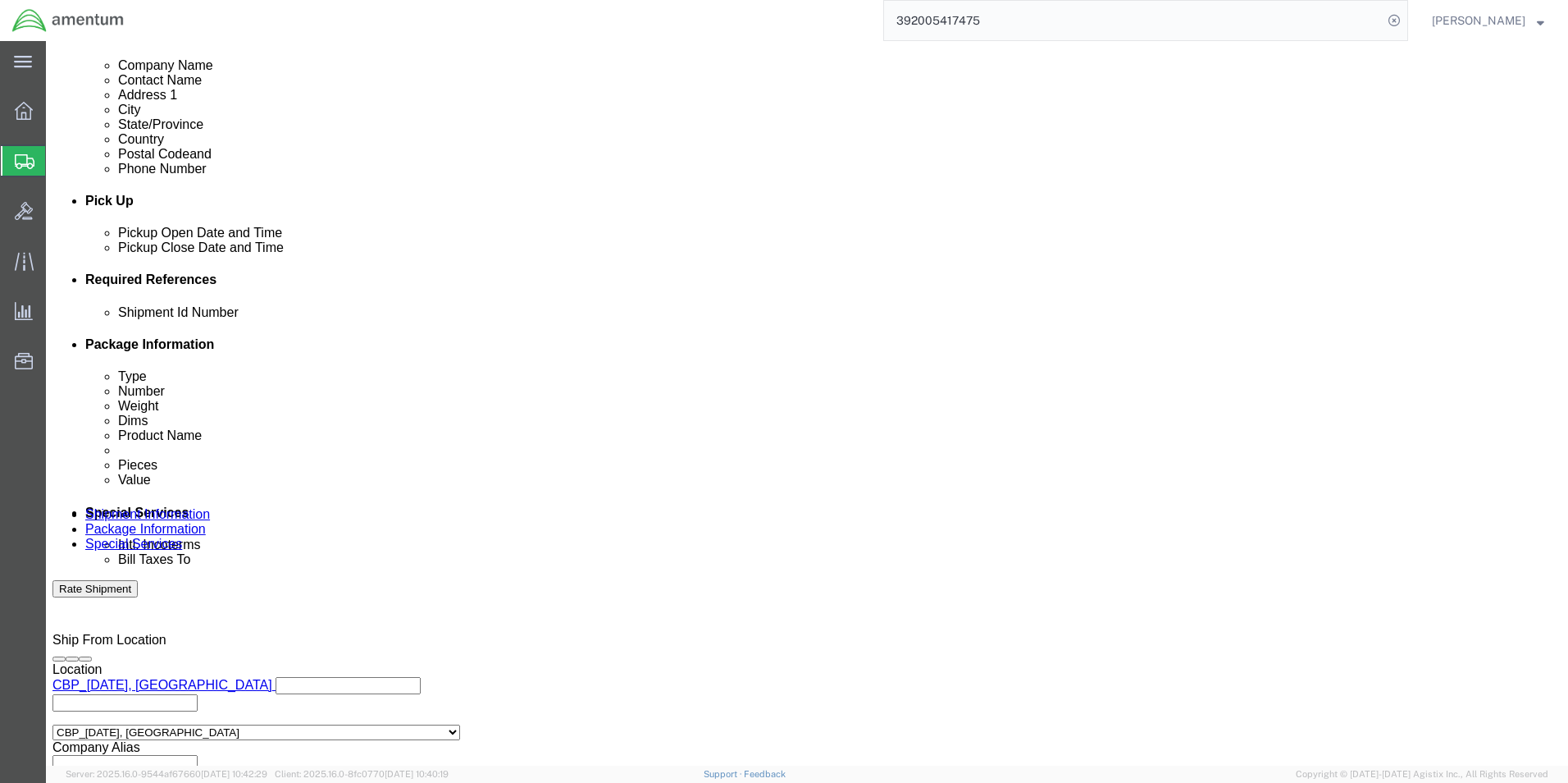
click select "Select Account Type Activity ID Airline Appointment Number ASN Batch Request # …"
click input "text"
type input "RETURN"
click div "Shipment Id Number CORE Select Account Type Activity ID Airline Appointment Num…"
click button "Add reference"
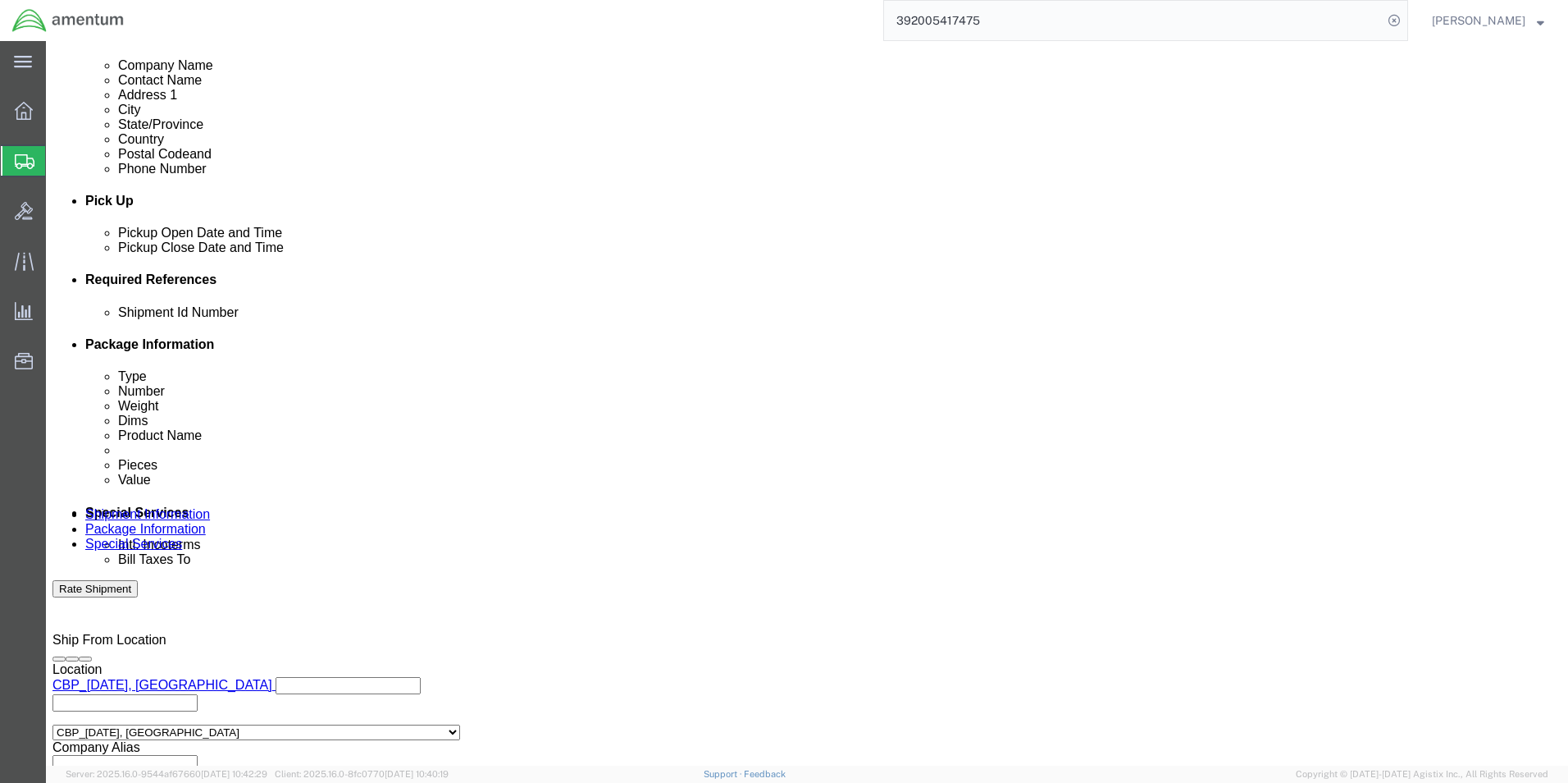
click select "Select Account Type Activity ID Airline Appointment Number ASN Batch Request # …"
select select "DEPT"
click select "Select Account Type Activity ID Airline Appointment Number ASN Batch Request # …"
click input "text"
type input "CBP"
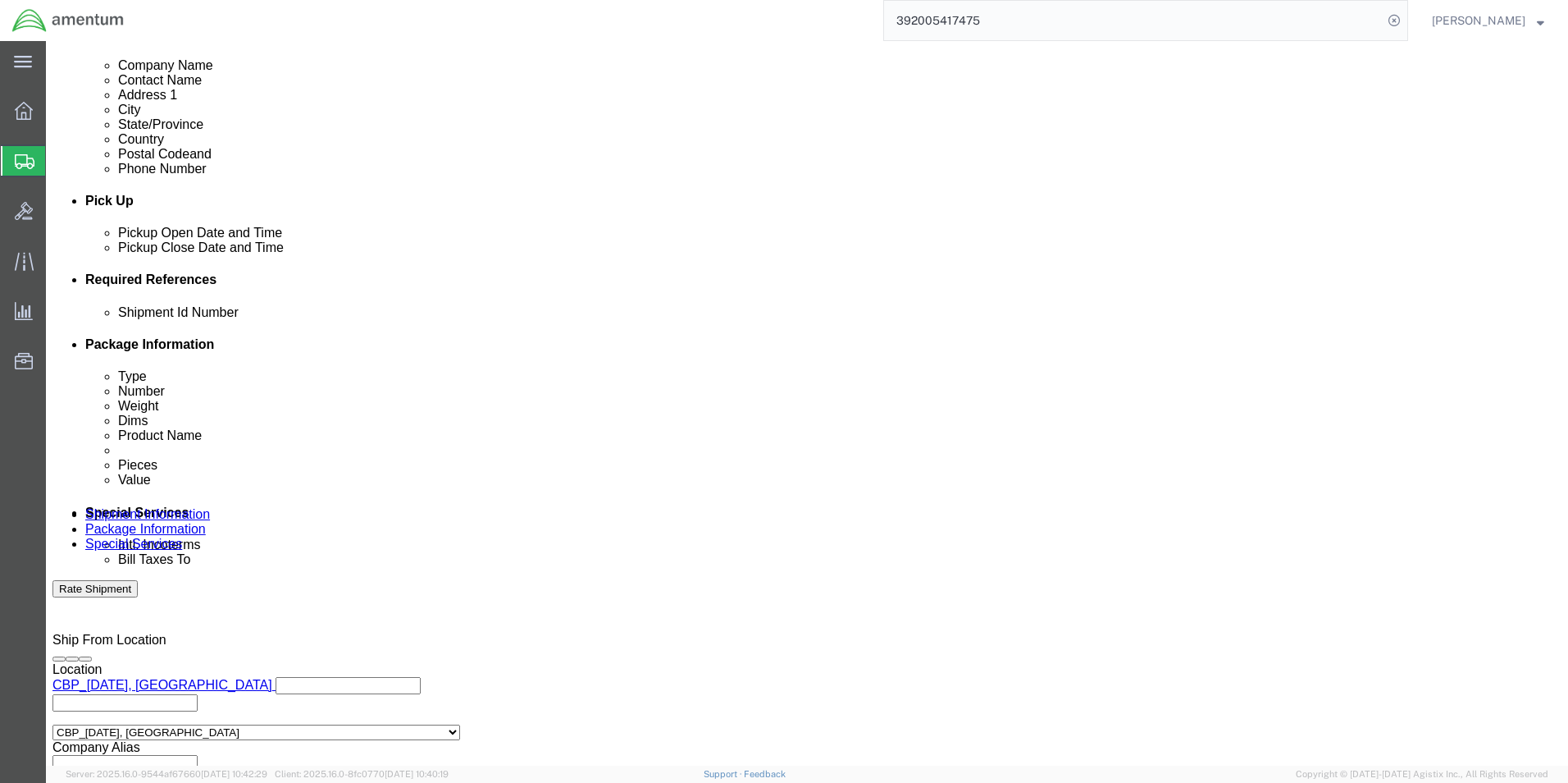
click button "Add reference"
click select "Select Account Type Activity ID Airline Appointment Number ASN Batch Request # …"
select select "PROJNUM"
click select "Select Account Type Activity ID Airline Appointment Number ASN Batch Request # …"
click input "text"
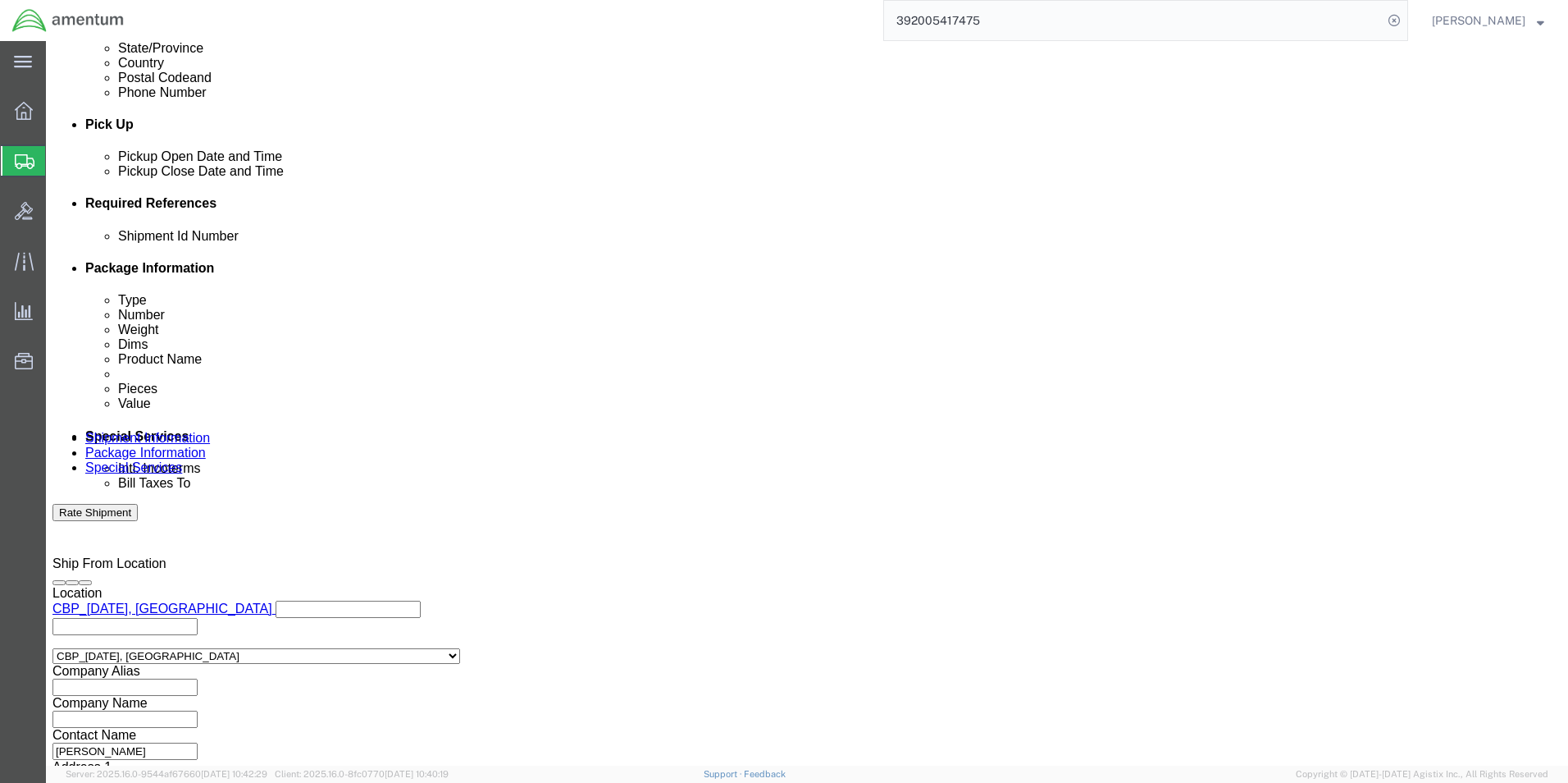
scroll to position [715, 0]
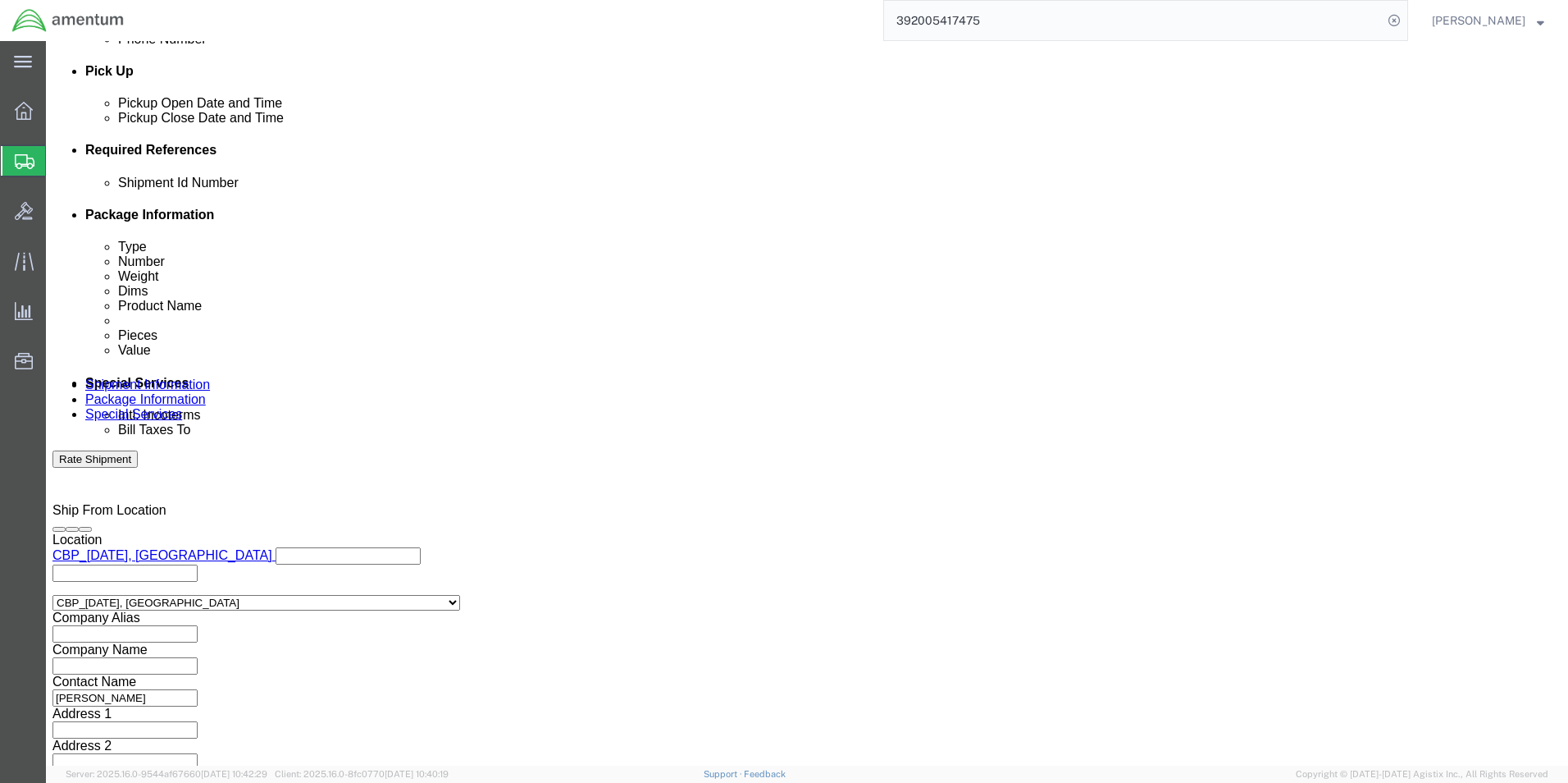
type input "6118.03.03.2218.000.NCC.0000"
click button "Continue"
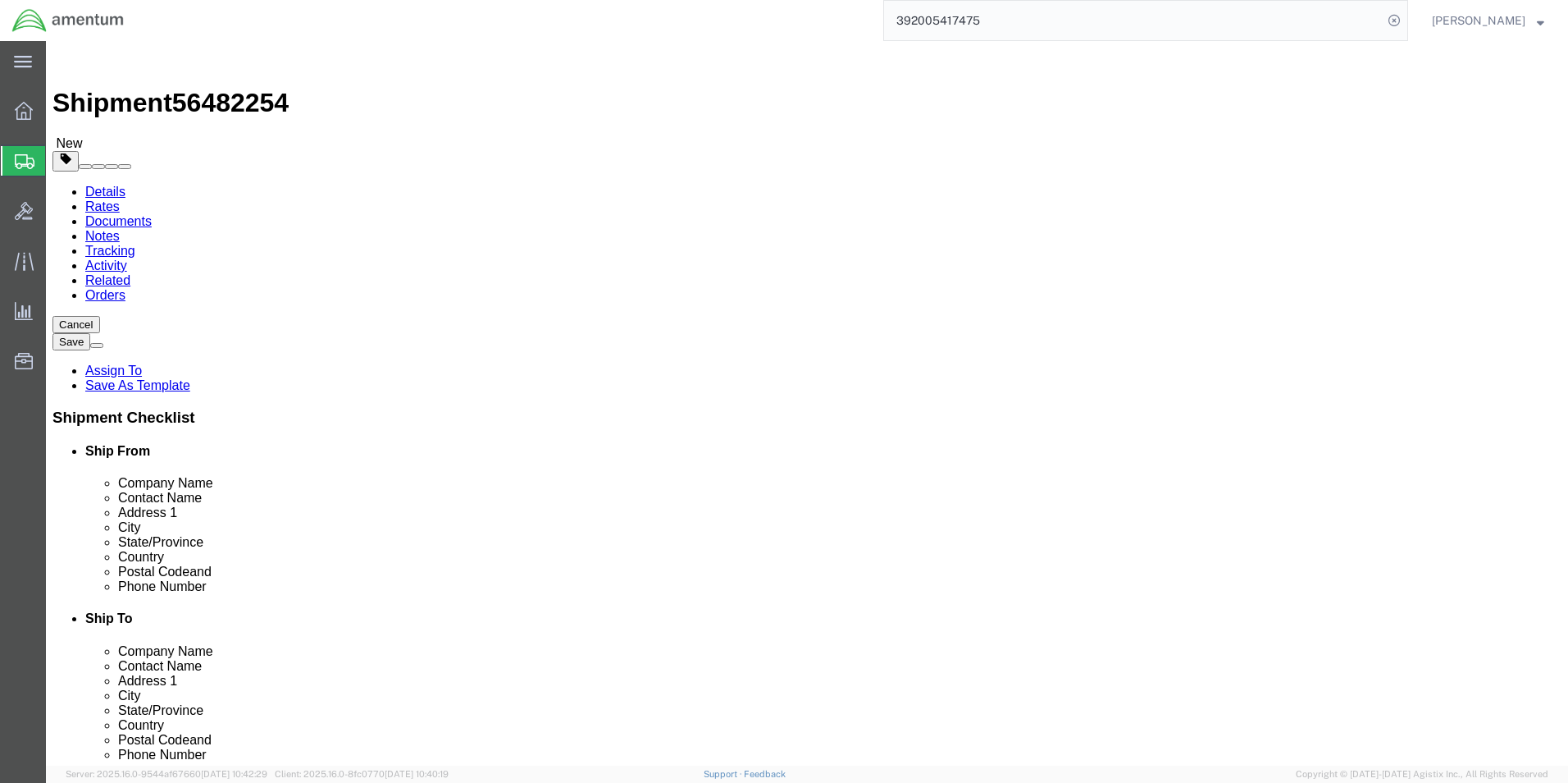
click button "Continue"
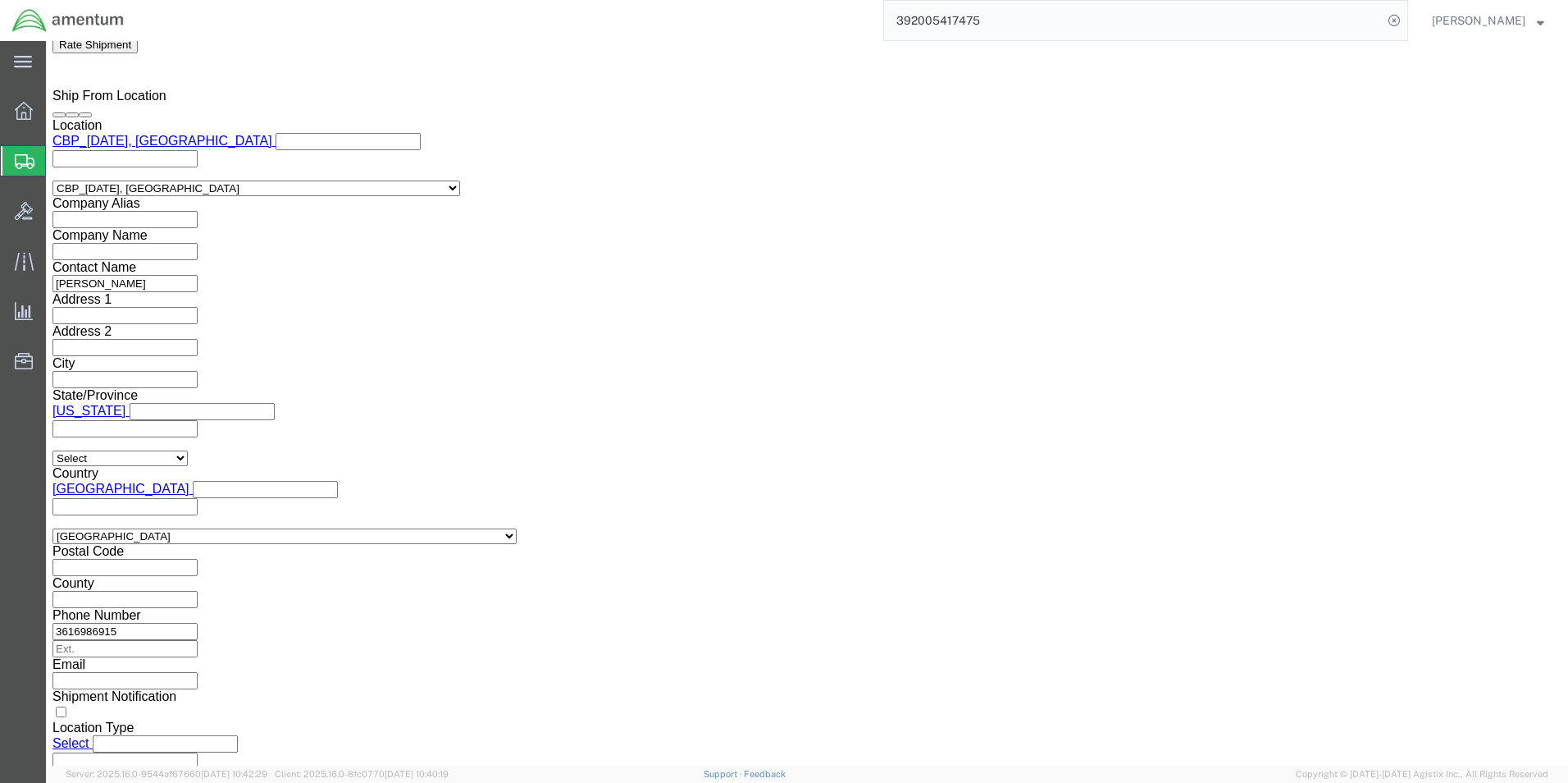
scroll to position [1312, 0]
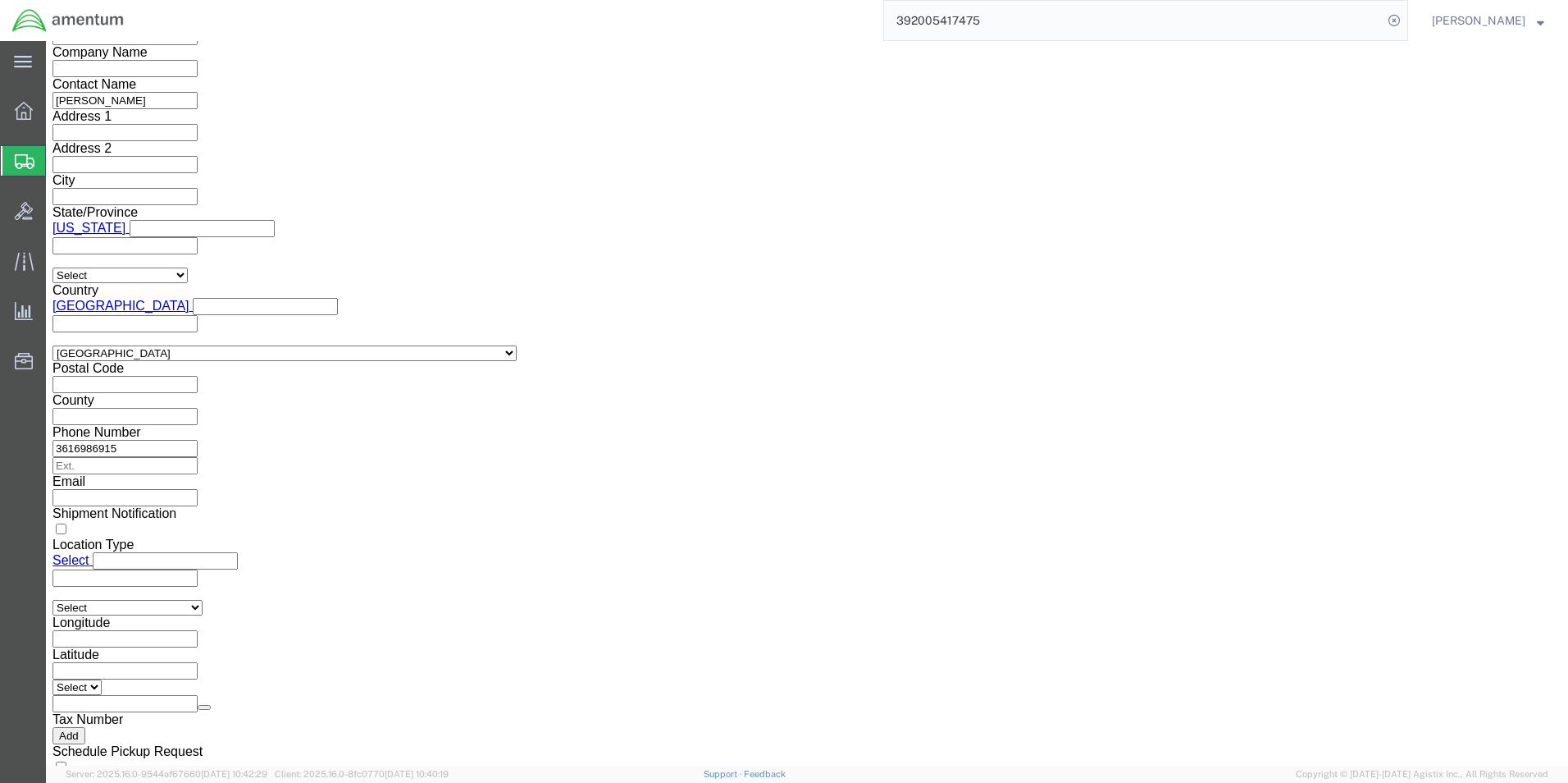
click button "Rate Shipment"
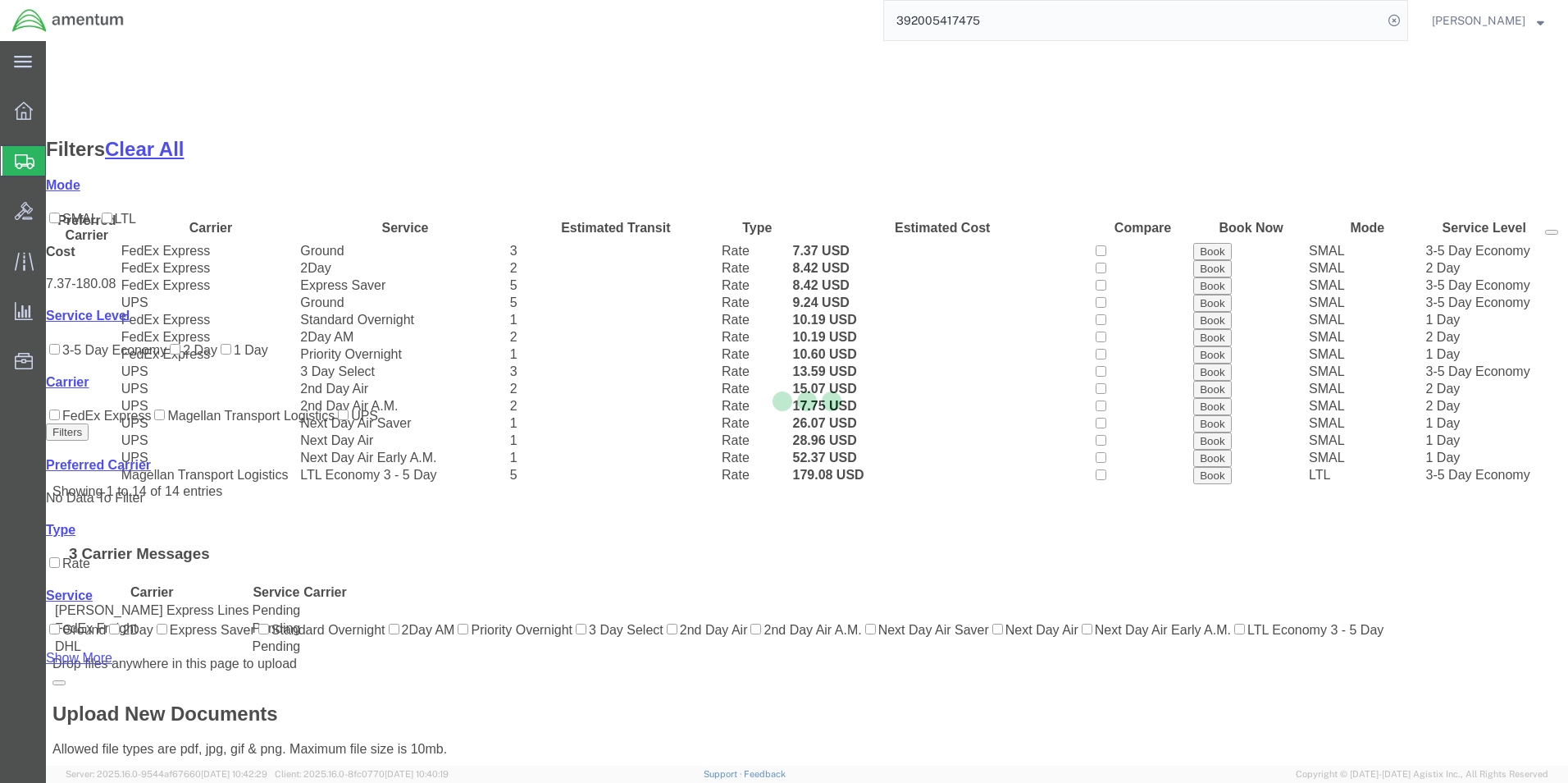
scroll to position [86, 0]
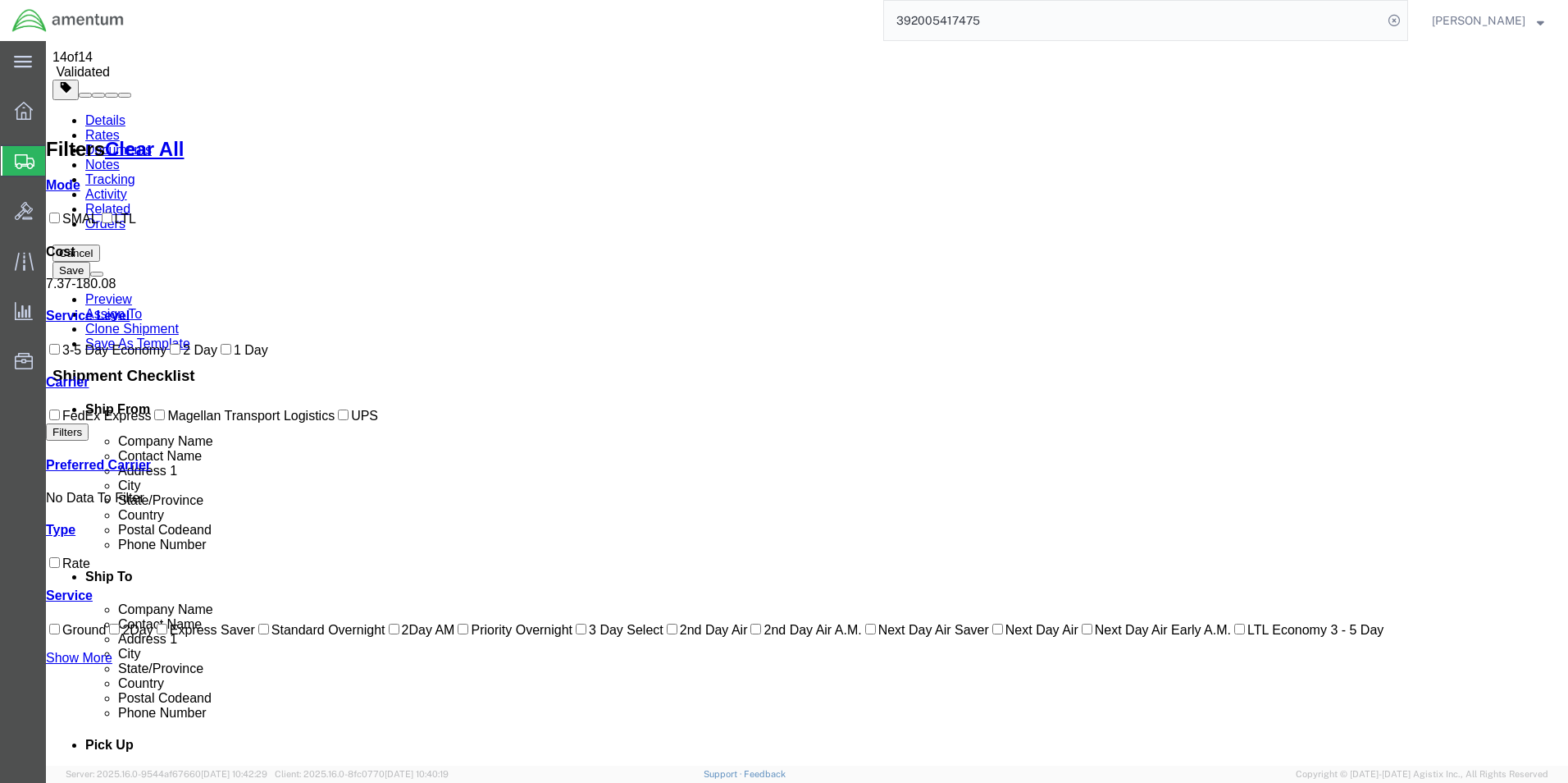
click at [120, 157] on link "Notes" at bounding box center [103, 164] width 35 height 14
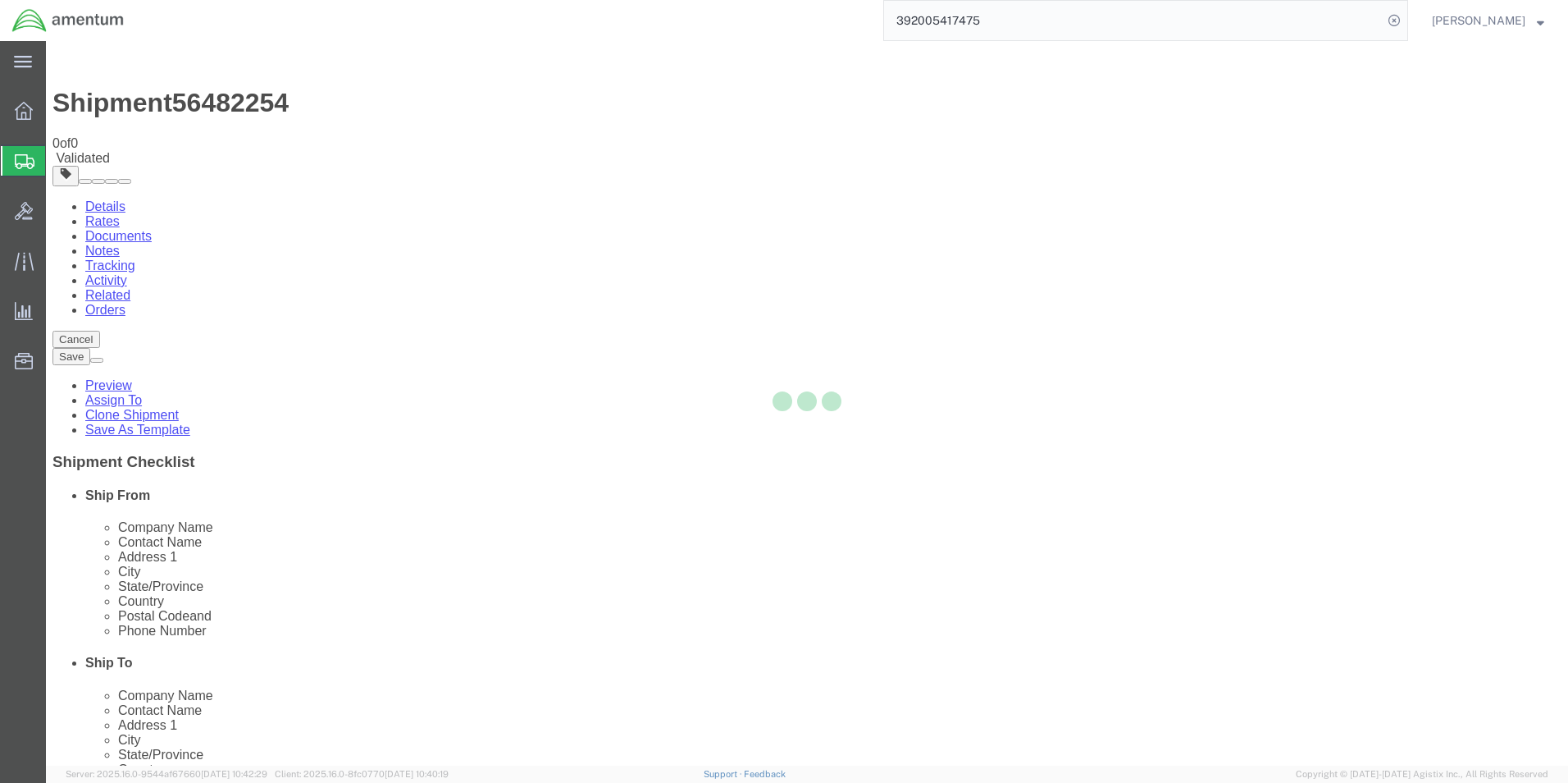
select select "69291"
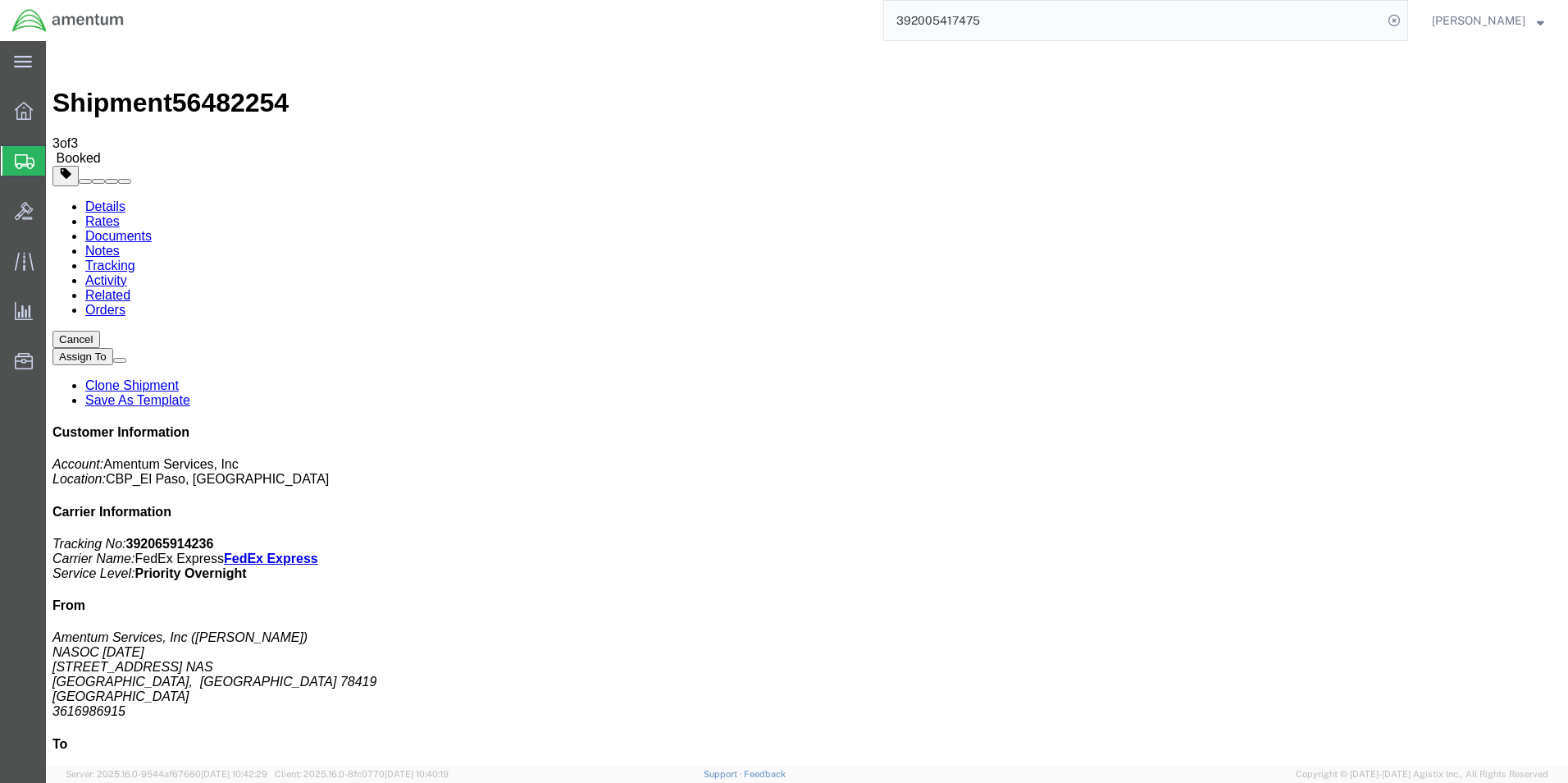
click at [127, 273] on link "Activity" at bounding box center [106, 280] width 42 height 14
click at [106, 199] on link "Details" at bounding box center [105, 206] width 40 height 14
click link "Schedule pickup request"
click span "button"
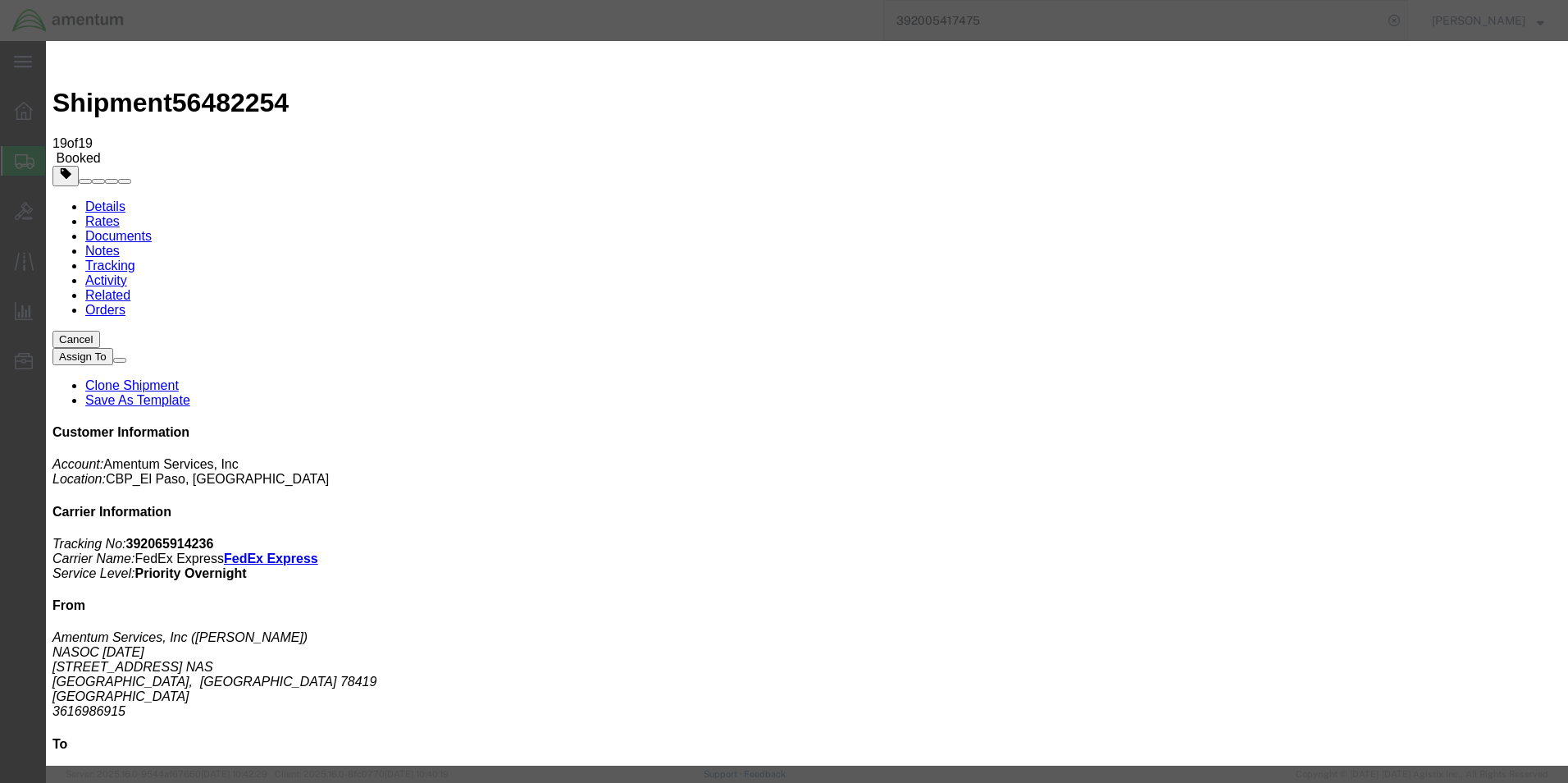
click div "[DATE] 8:00 AM"
click div "[DATE] 9:00 AM"
type input "11:00 AM"
click button "Apply"
click button "Save"
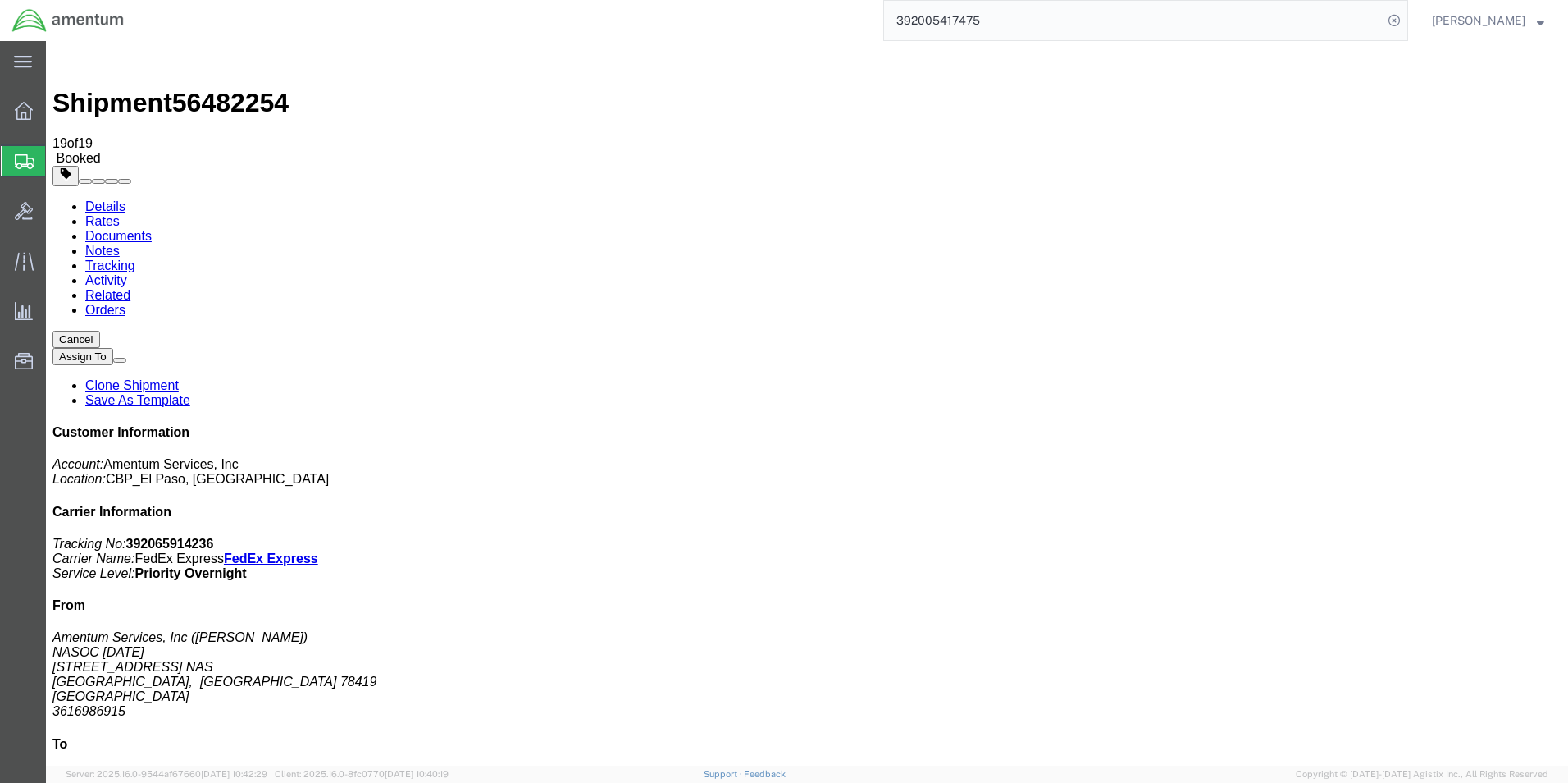
click button "Close"
